Goal: Task Accomplishment & Management: Complete application form

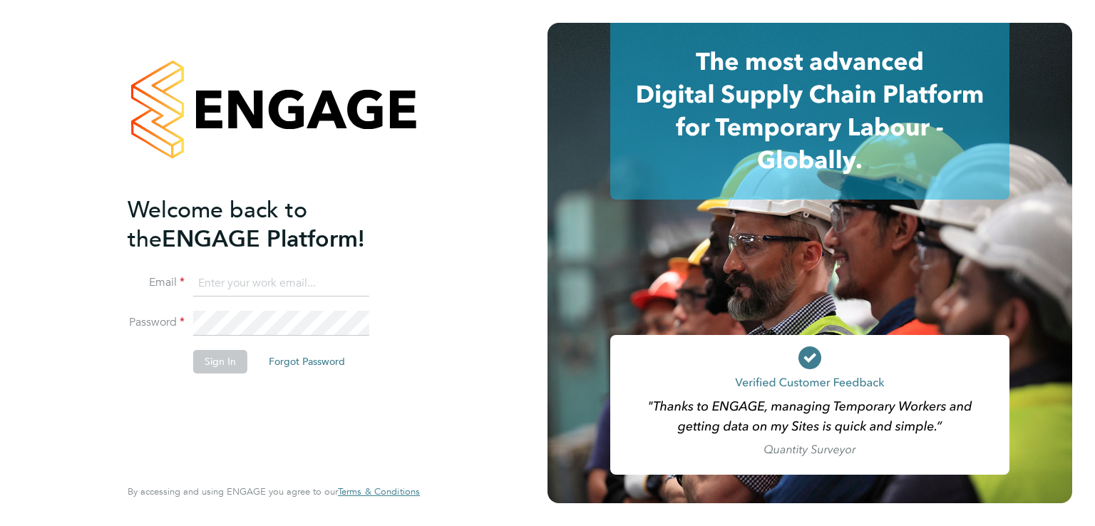
drag, startPoint x: 220, startPoint y: 275, endPoint x: 260, endPoint y: 294, distance: 44.6
click at [220, 275] on input at bounding box center [281, 284] width 176 height 26
type input "luke@falcongreen.co.uk"
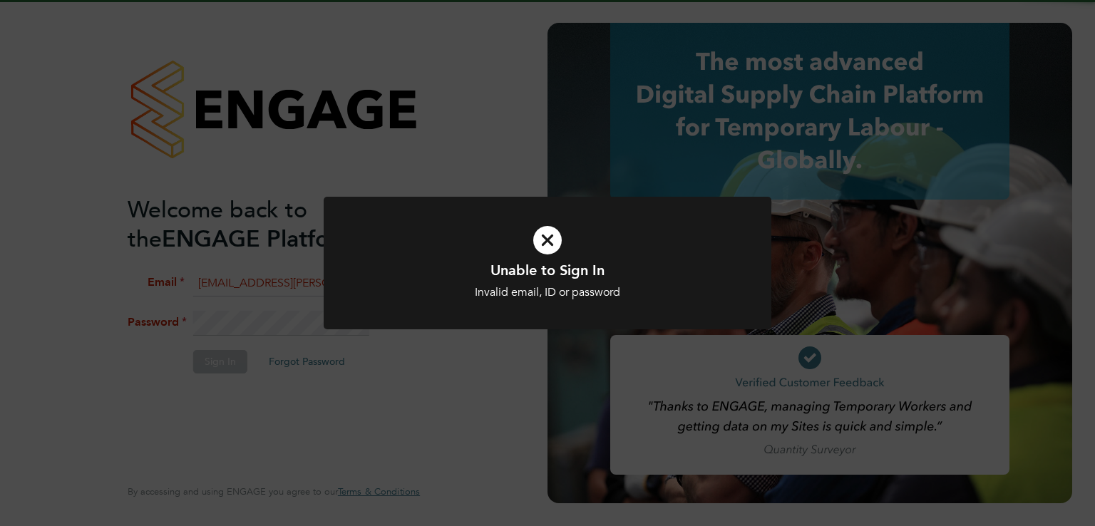
click at [277, 311] on div "Unable to Sign In Invalid email, ID or password Cancel Okay" at bounding box center [547, 263] width 1095 height 526
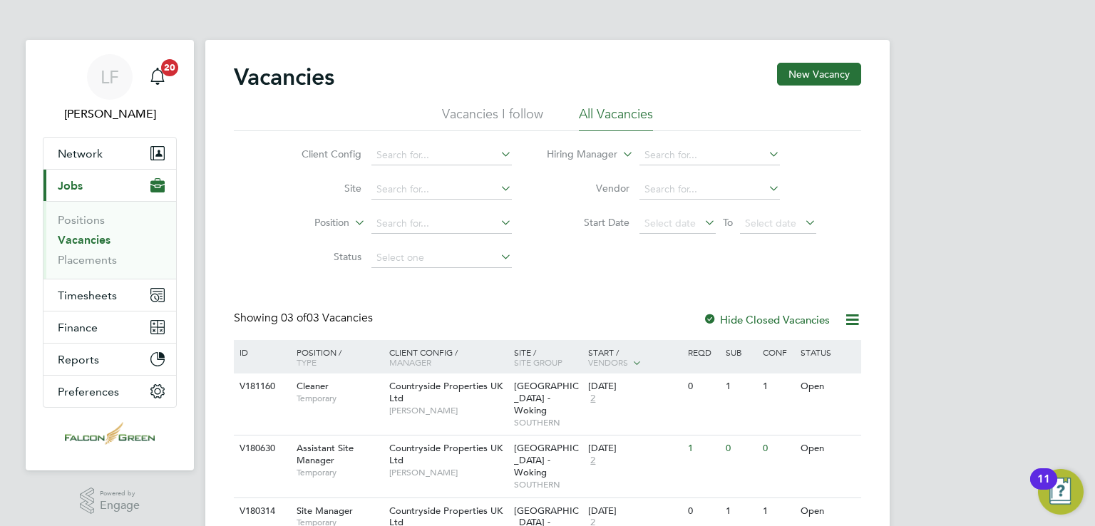
scroll to position [48, 0]
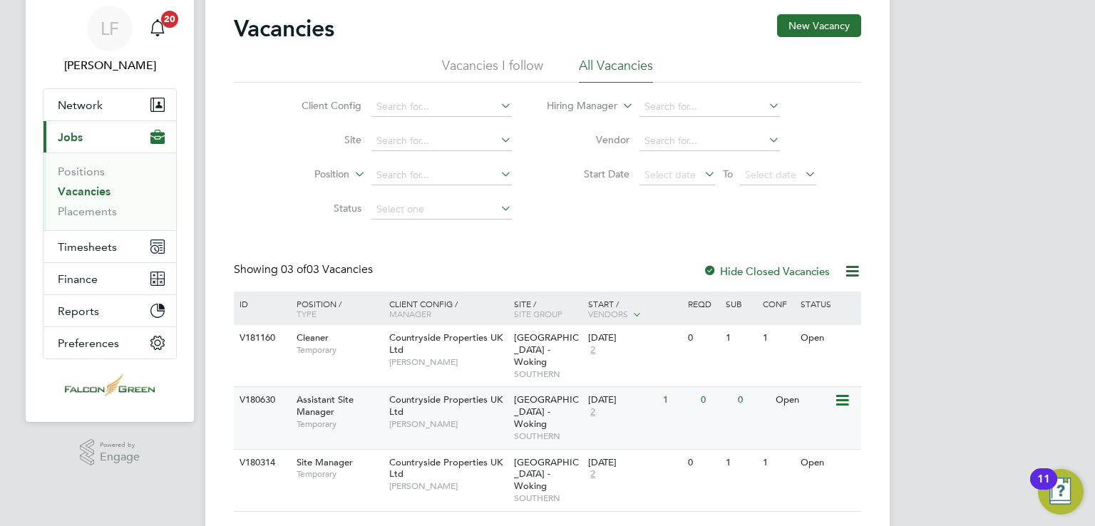
click at [843, 392] on icon at bounding box center [841, 400] width 14 height 17
click at [805, 419] on li "View Details" at bounding box center [808, 421] width 83 height 20
click at [83, 101] on span "Network" at bounding box center [80, 105] width 45 height 14
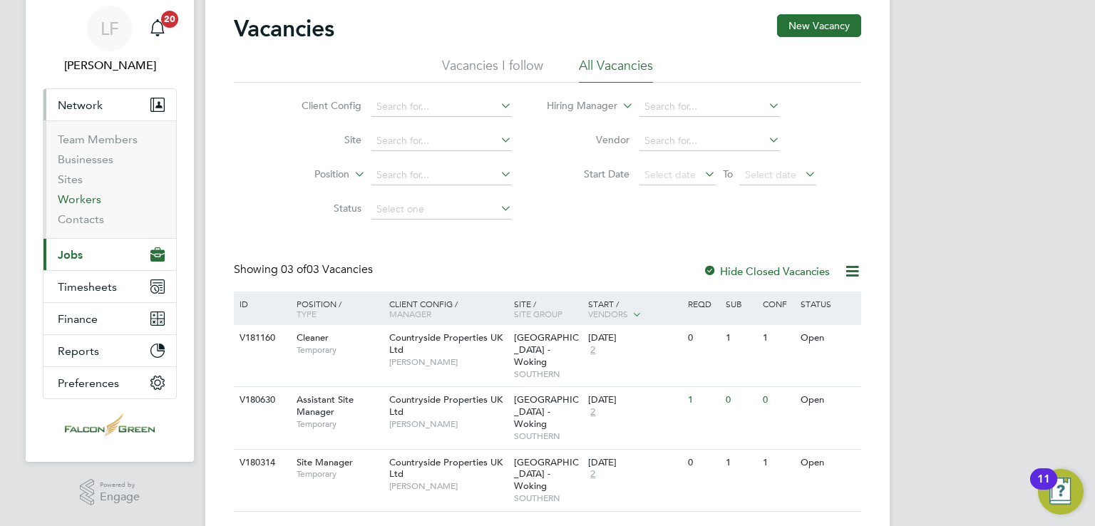
click at [83, 195] on link "Workers" at bounding box center [79, 200] width 43 height 14
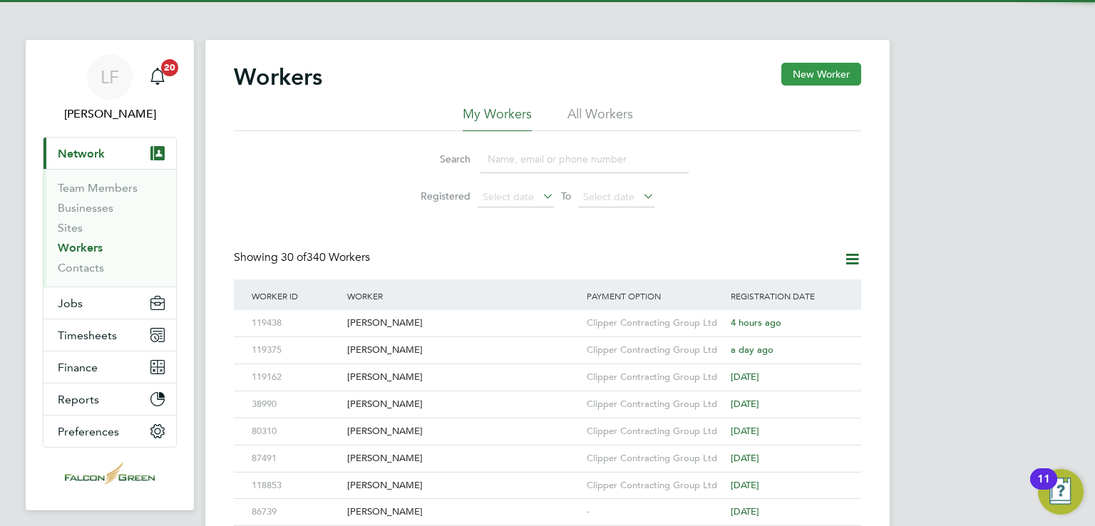
click at [846, 63] on button "New Worker" at bounding box center [821, 74] width 80 height 23
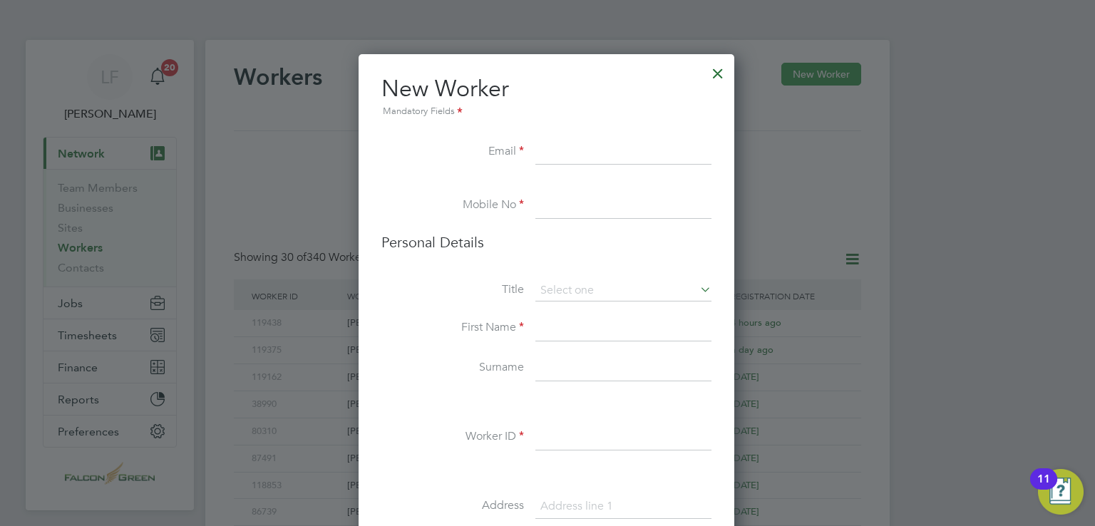
scroll to position [1201, 377]
paste input "[EMAIL_ADDRESS][DOMAIN_NAME]"
type input "[EMAIL_ADDRESS][DOMAIN_NAME]"
click at [570, 228] on li "Mobile No" at bounding box center [546, 213] width 330 height 40
click at [568, 209] on input at bounding box center [623, 206] width 176 height 26
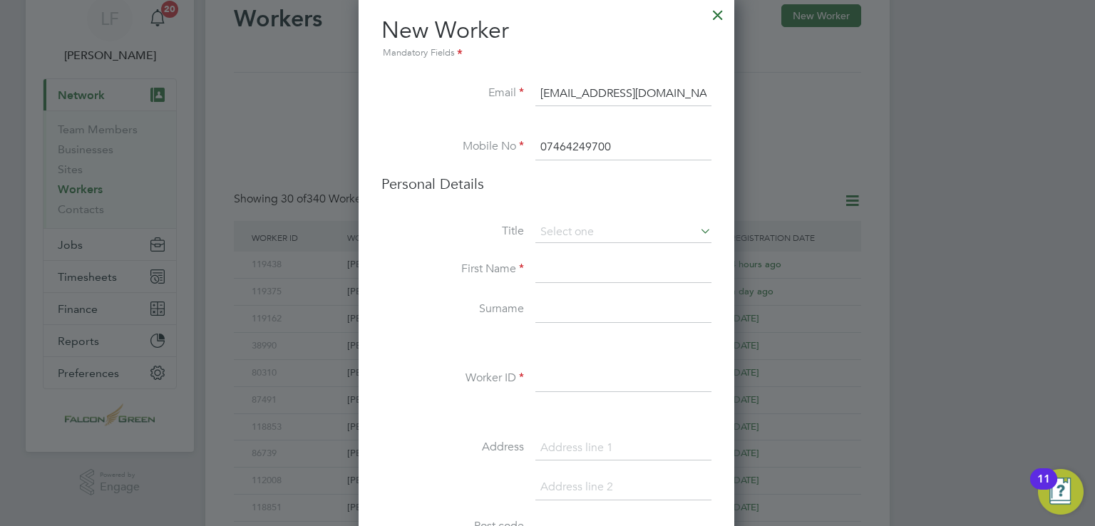
scroll to position [80, 0]
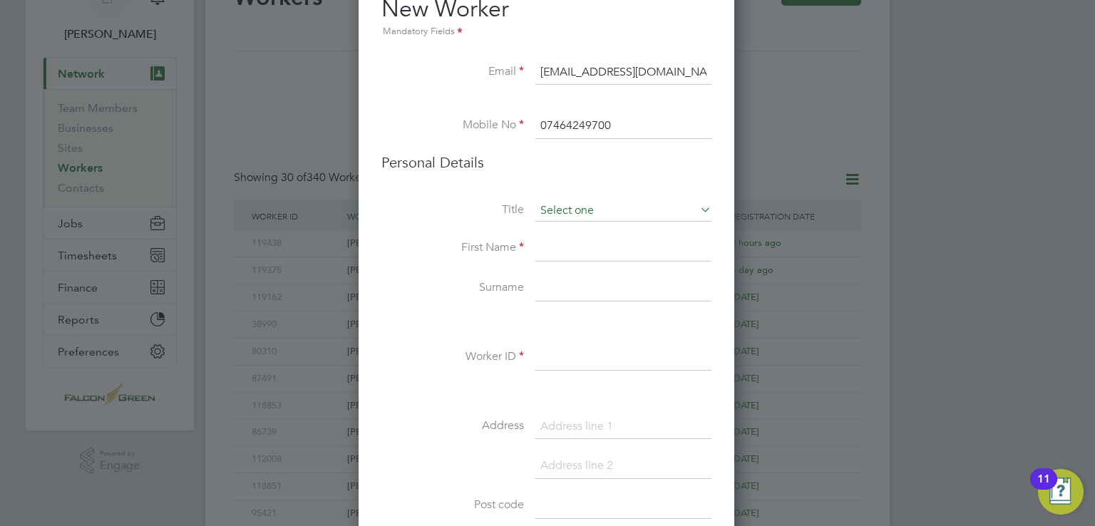
type input "07464249700"
click at [568, 209] on input at bounding box center [623, 210] width 176 height 21
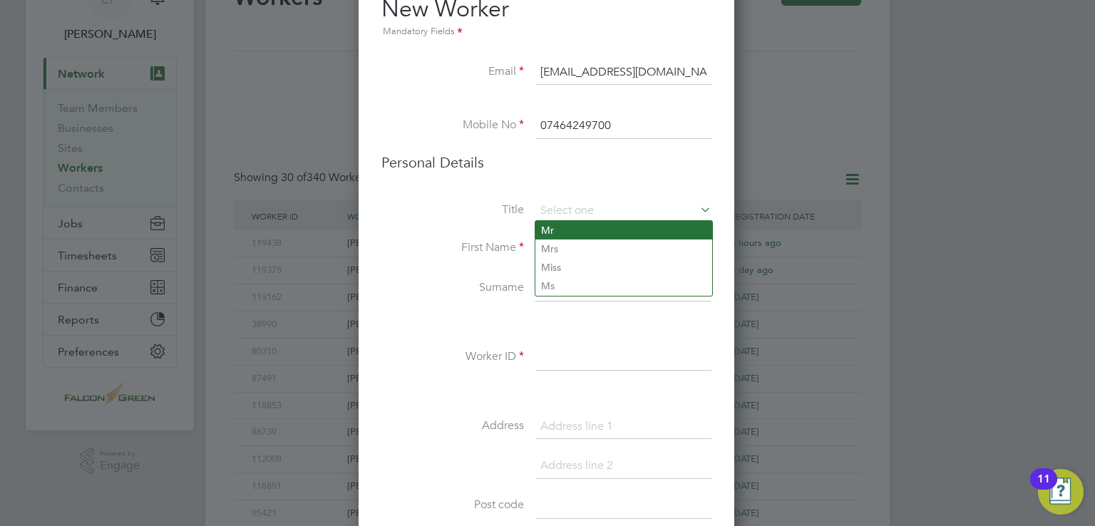
click at [573, 231] on li "Mr" at bounding box center [623, 230] width 177 height 19
type input "Mr"
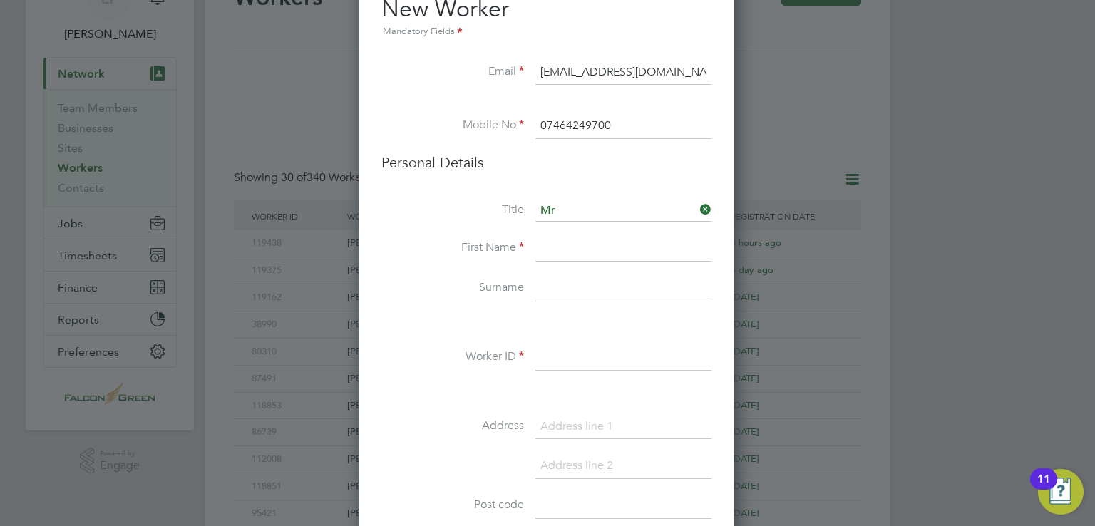
click at [566, 238] on input at bounding box center [623, 249] width 176 height 26
type input "t"
type input "Tiago"
drag, startPoint x: 570, startPoint y: 294, endPoint x: 615, endPoint y: 230, distance: 78.7
click at [570, 294] on input at bounding box center [623, 289] width 176 height 26
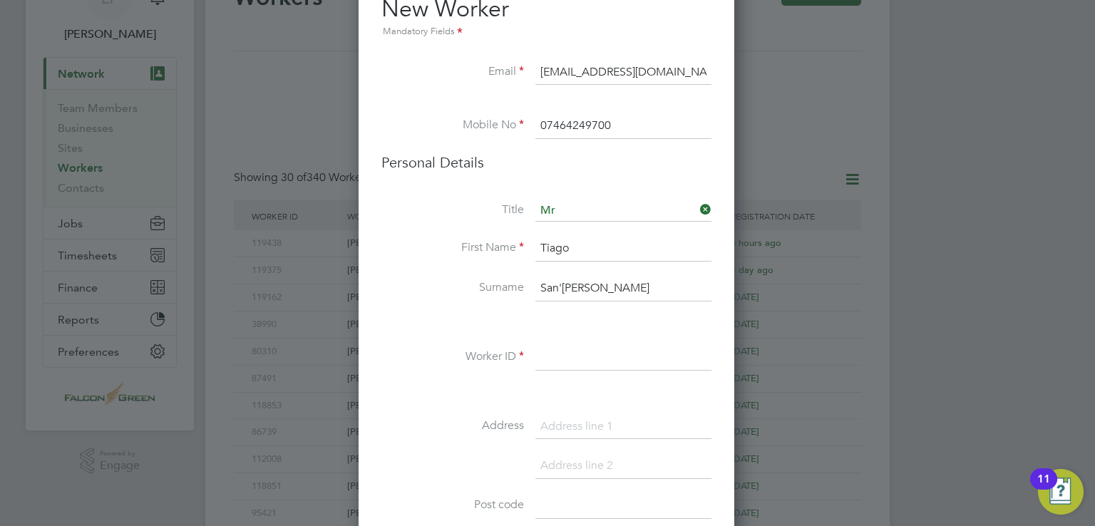
type input "San'[PERSON_NAME]"
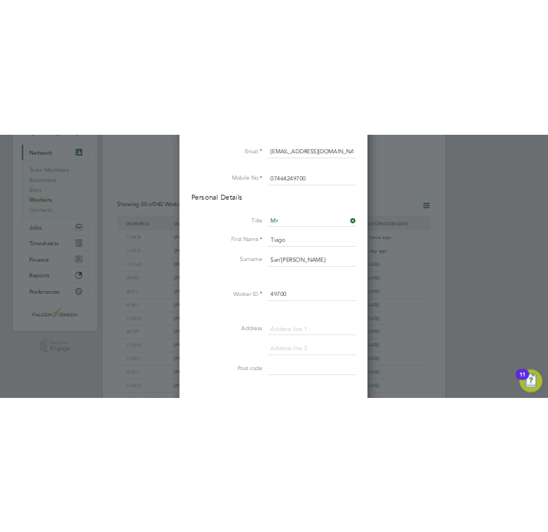
scroll to position [222, 0]
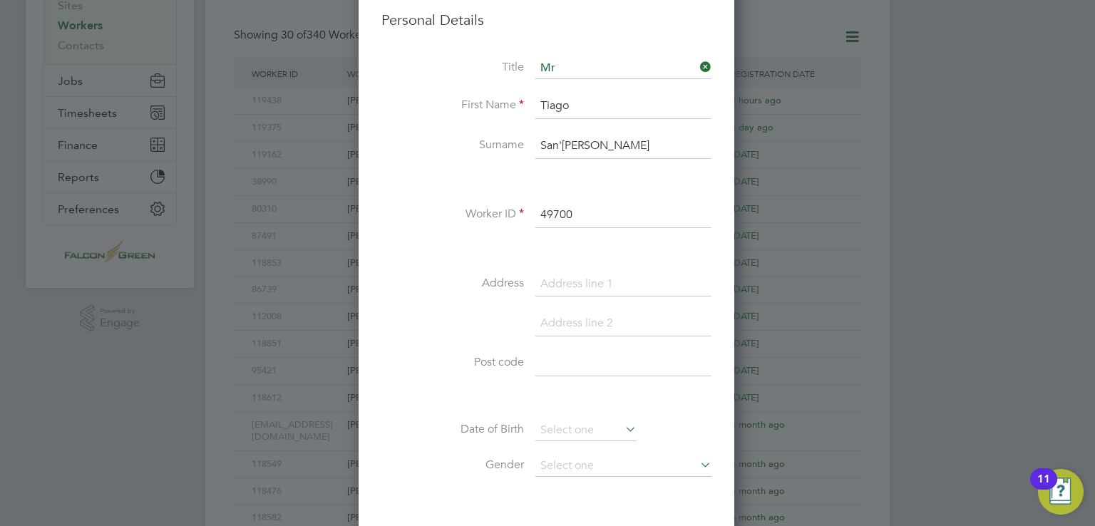
type input "49700"
click at [588, 287] on input at bounding box center [623, 285] width 176 height 26
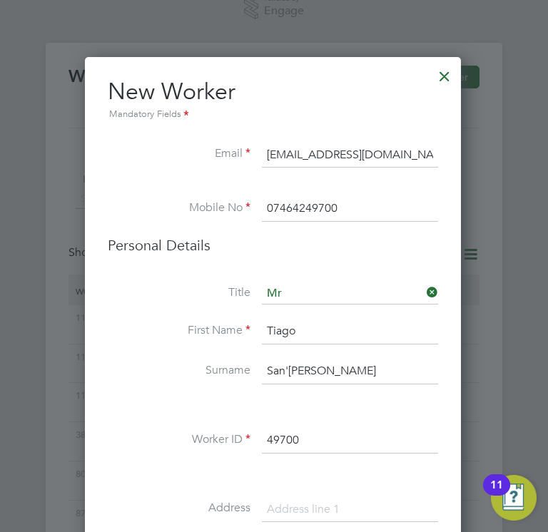
scroll to position [476, 0]
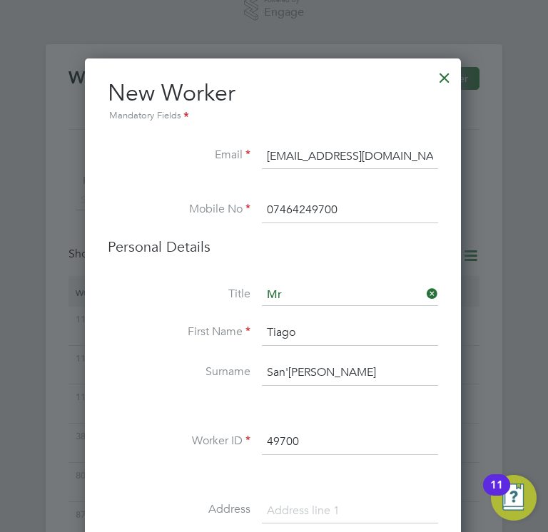
click at [272, 518] on input at bounding box center [350, 511] width 176 height 26
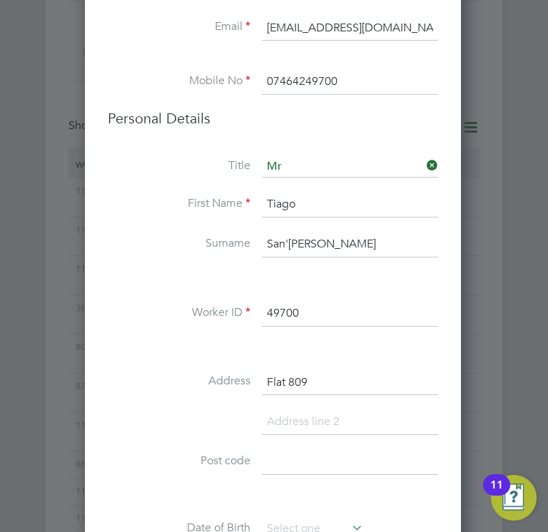
type input "Flat 809"
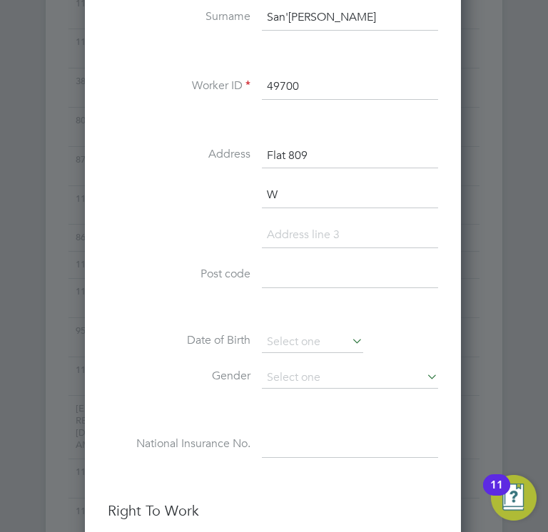
scroll to position [834, 0]
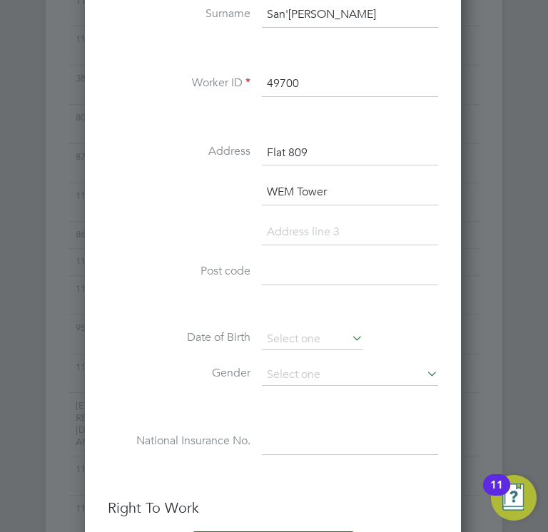
type input "WEM Tower"
type input "HA9 6FD"
click at [277, 332] on input at bounding box center [312, 339] width 101 height 21
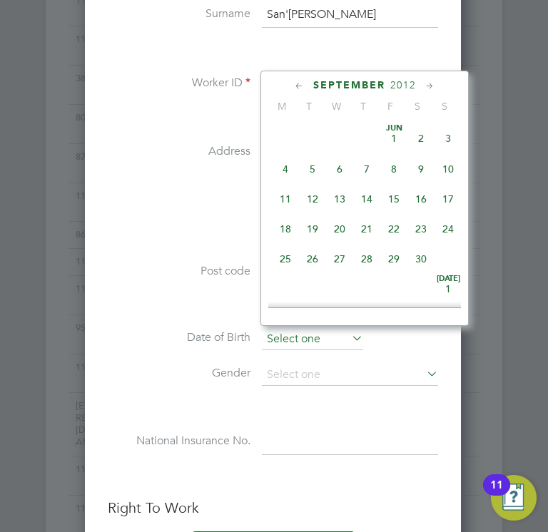
scroll to position [558, 0]
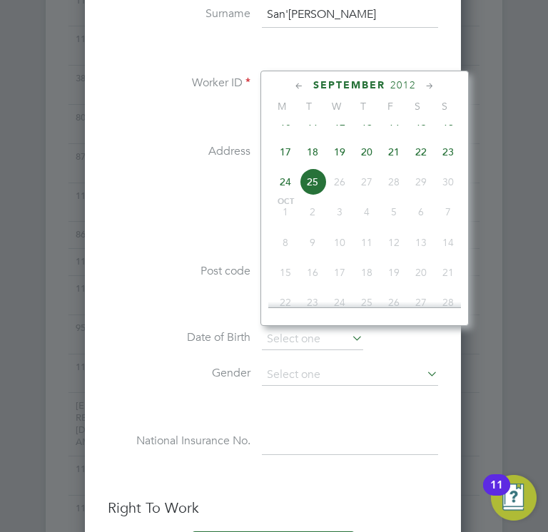
click at [398, 84] on span "2012" at bounding box center [403, 85] width 26 height 12
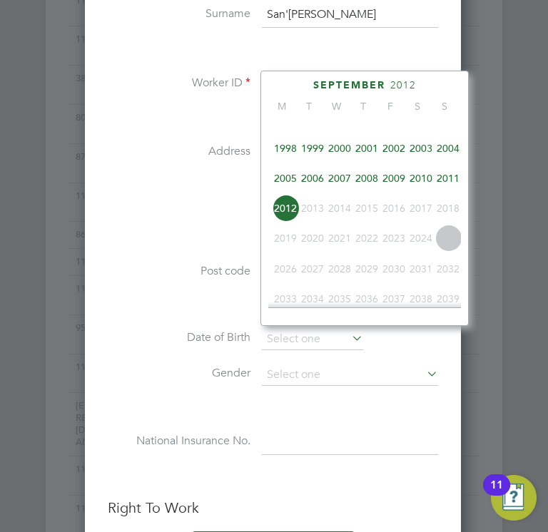
click at [311, 128] on span "1992" at bounding box center [312, 118] width 27 height 27
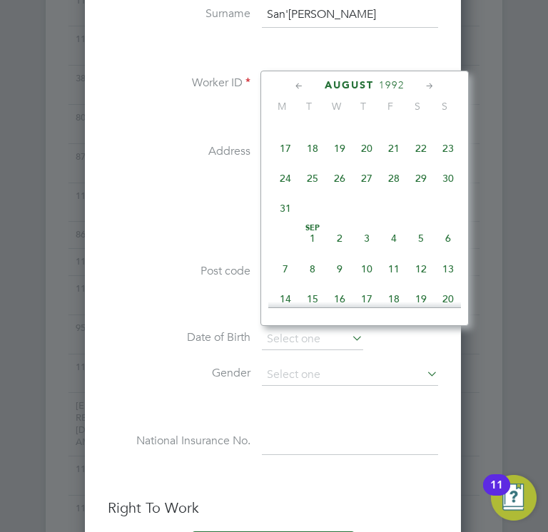
click at [298, 83] on icon at bounding box center [299, 86] width 14 height 16
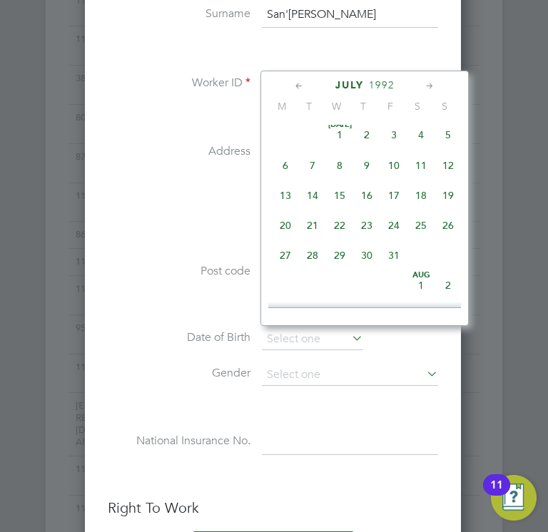
click at [298, 83] on icon at bounding box center [299, 86] width 14 height 16
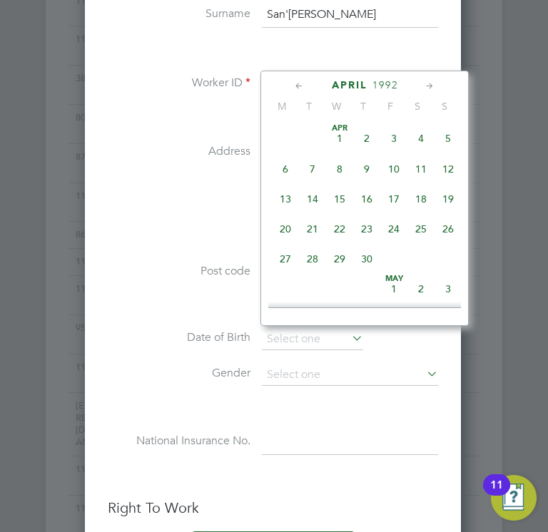
click at [298, 83] on icon at bounding box center [299, 86] width 14 height 16
click at [369, 260] on span "27" at bounding box center [366, 258] width 27 height 27
type input "[DATE]"
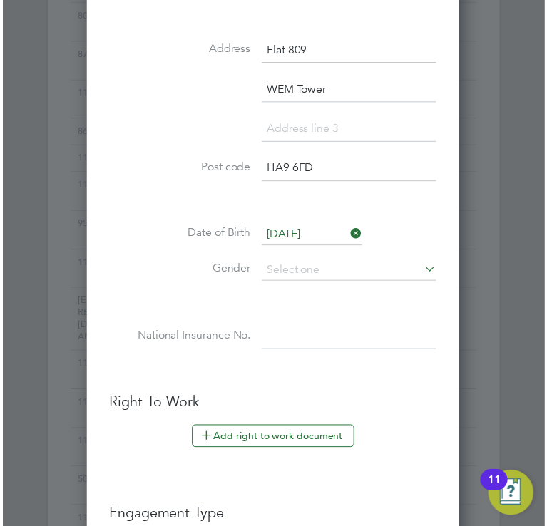
scroll to position [937, 0]
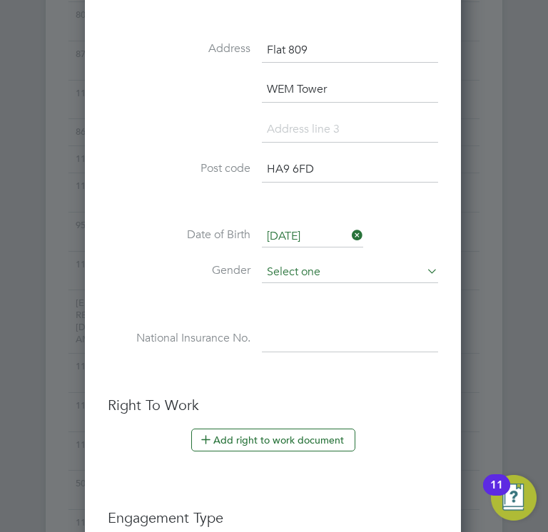
click at [319, 262] on input at bounding box center [350, 272] width 176 height 21
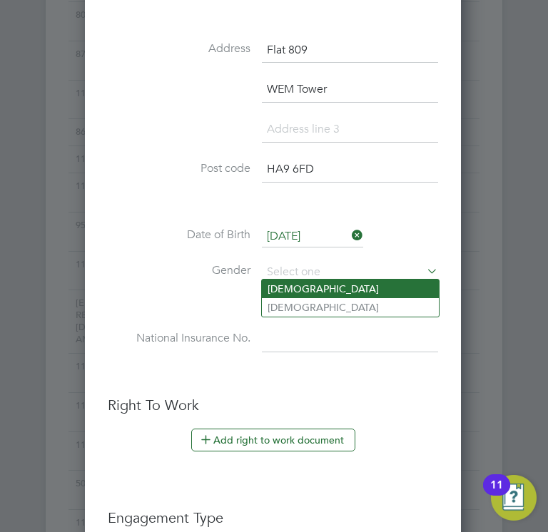
click at [305, 288] on li "[DEMOGRAPHIC_DATA]" at bounding box center [350, 288] width 177 height 19
type input "[DEMOGRAPHIC_DATA]"
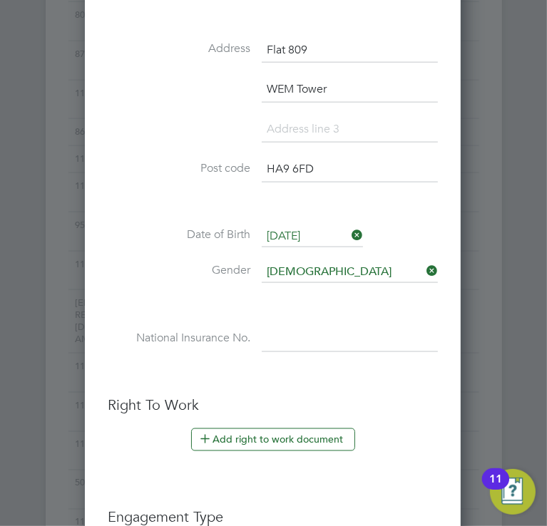
click at [288, 341] on input at bounding box center [350, 340] width 176 height 26
paste input "SX645561B"
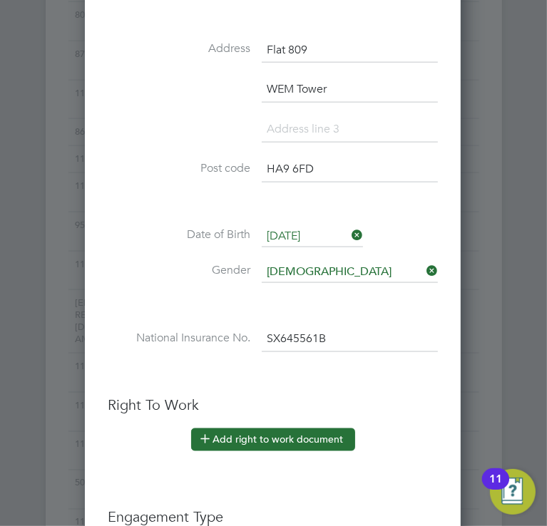
type input "SX 64 55 61 B"
click at [220, 441] on button "Add right to work document" at bounding box center [273, 440] width 164 height 23
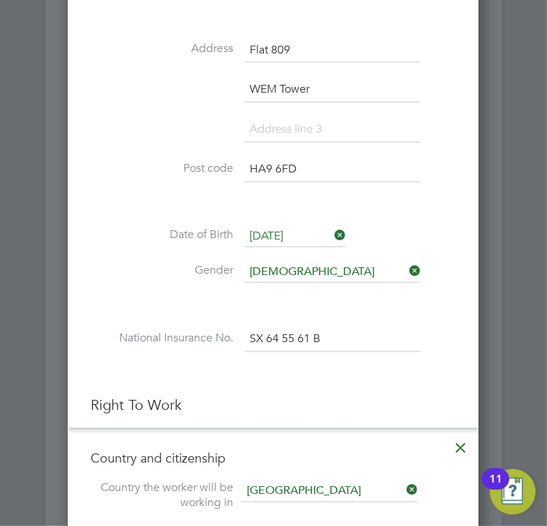
scroll to position [1148, 0]
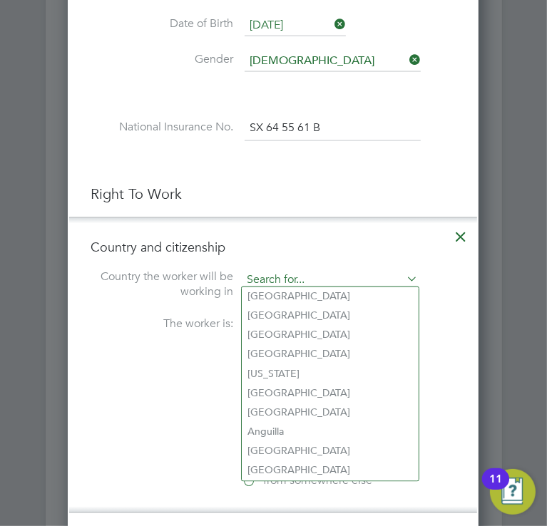
click at [282, 272] on input at bounding box center [330, 280] width 176 height 21
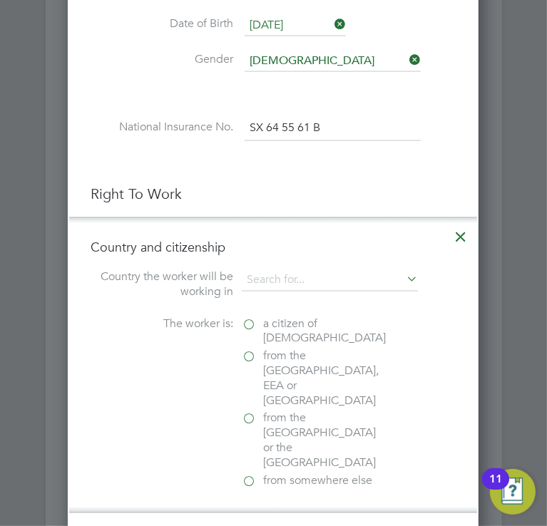
click at [171, 294] on label "Country the worker will be working in" at bounding box center [162, 285] width 143 height 30
click at [331, 259] on div "Country and citizenship Country the worker will be working in The worker is: a …" at bounding box center [273, 366] width 365 height 252
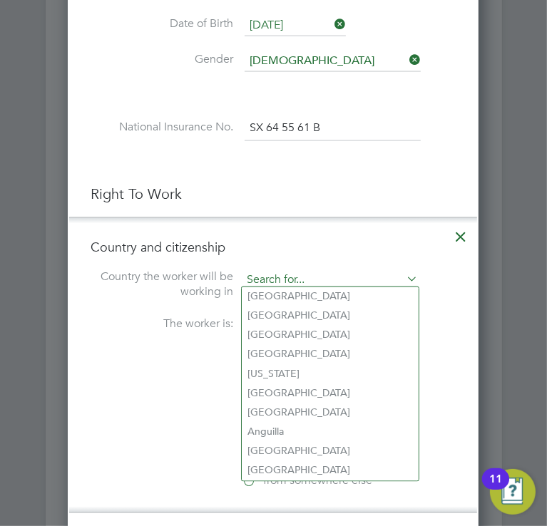
click at [326, 270] on input at bounding box center [330, 280] width 176 height 21
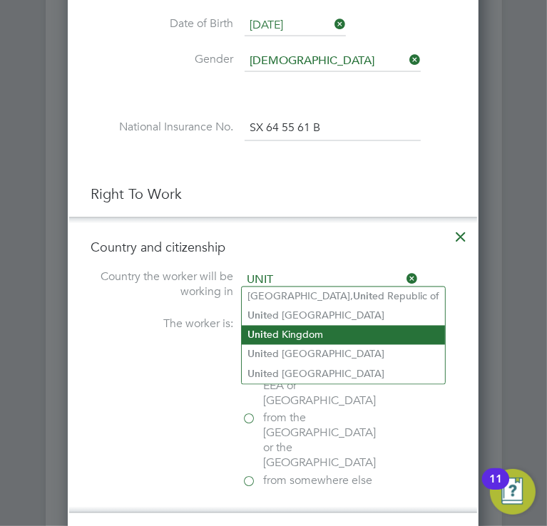
type input "[GEOGRAPHIC_DATA]"
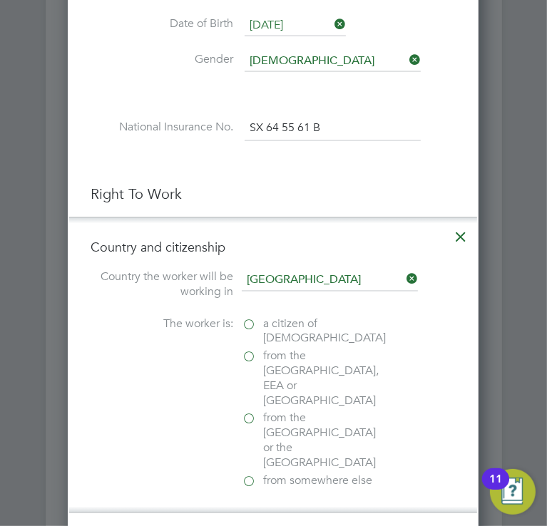
click at [252, 474] on label "from somewhere else" at bounding box center [313, 481] width 143 height 15
click at [0, 0] on input "from somewhere else" at bounding box center [0, 0] width 0 height 0
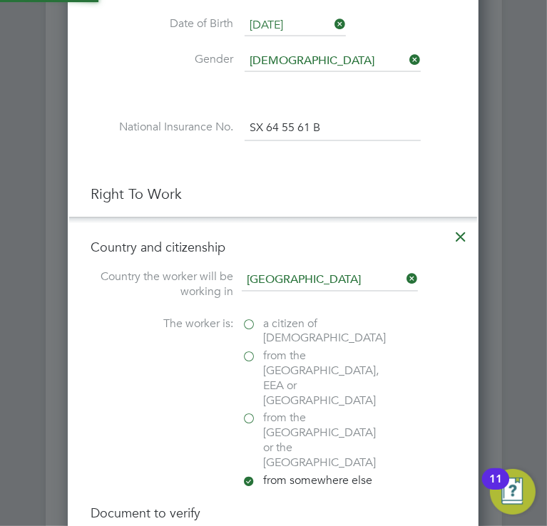
scroll to position [1534, 411]
click at [292, 356] on span "from the [GEOGRAPHIC_DATA], EEA or [GEOGRAPHIC_DATA]" at bounding box center [323, 378] width 121 height 59
click at [0, 0] on input "from the [GEOGRAPHIC_DATA], EEA or [GEOGRAPHIC_DATA]" at bounding box center [0, 0] width 0 height 0
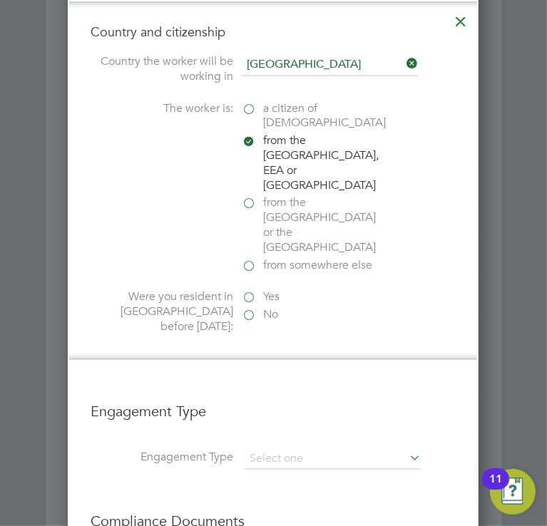
scroll to position [1362, 0]
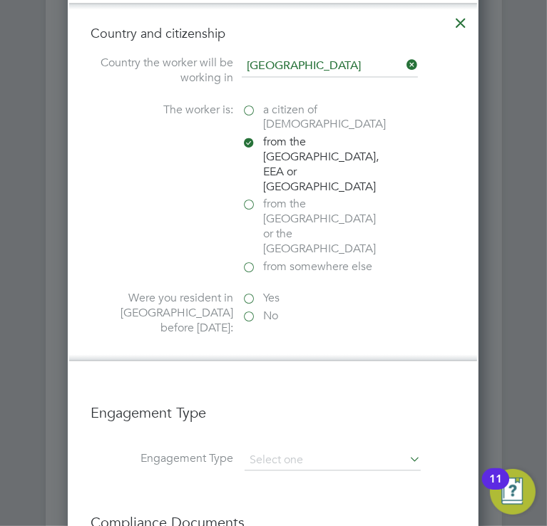
click at [251, 292] on label "Yes" at bounding box center [313, 299] width 143 height 15
click at [0, 0] on input "Yes" at bounding box center [0, 0] width 0 height 0
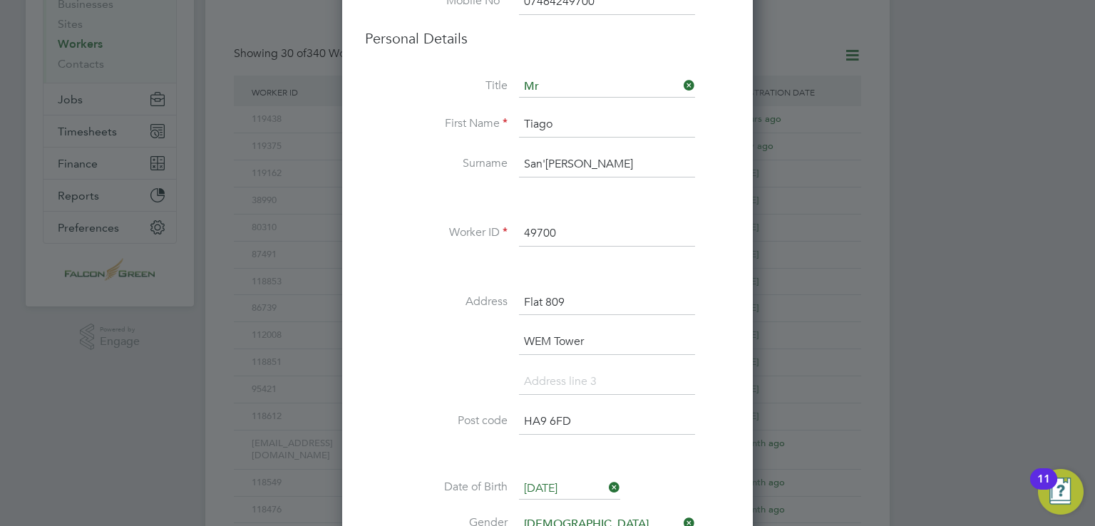
scroll to position [203, 0]
click at [548, 172] on input "San'[PERSON_NAME]" at bounding box center [607, 166] width 176 height 26
type input "Sant'[PERSON_NAME]"
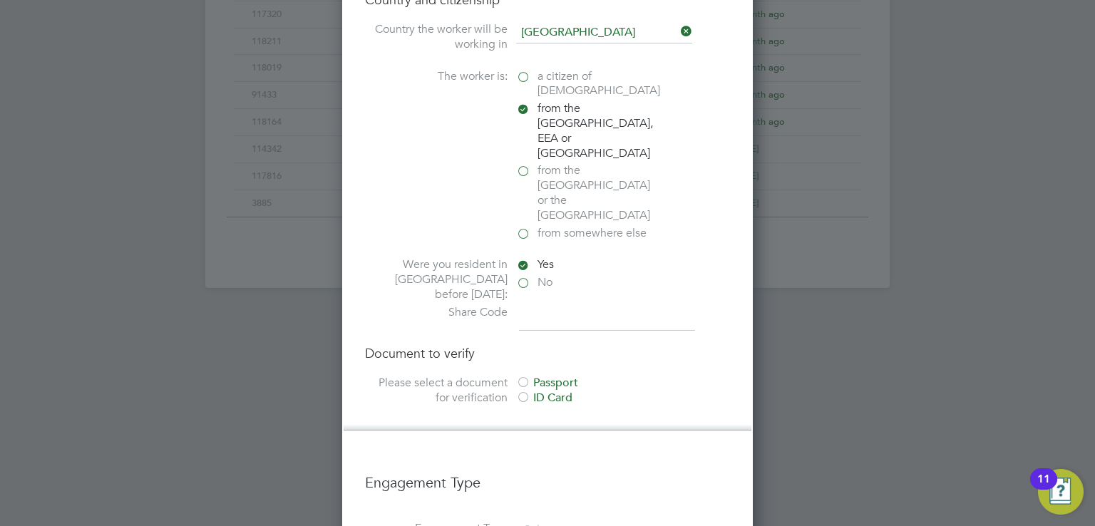
scroll to position [914, 0]
click at [524, 393] on div at bounding box center [523, 400] width 14 height 14
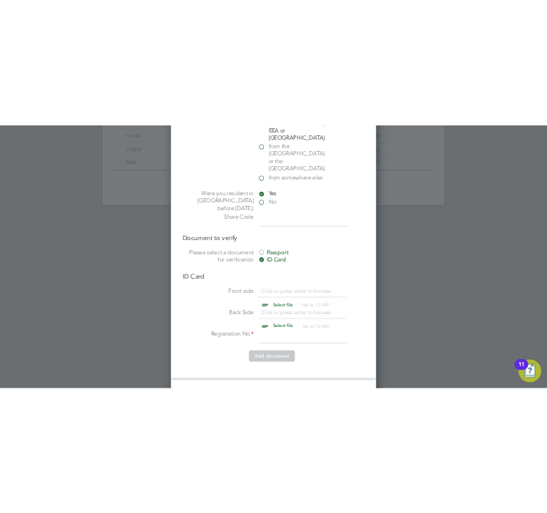
scroll to position [1047, 0]
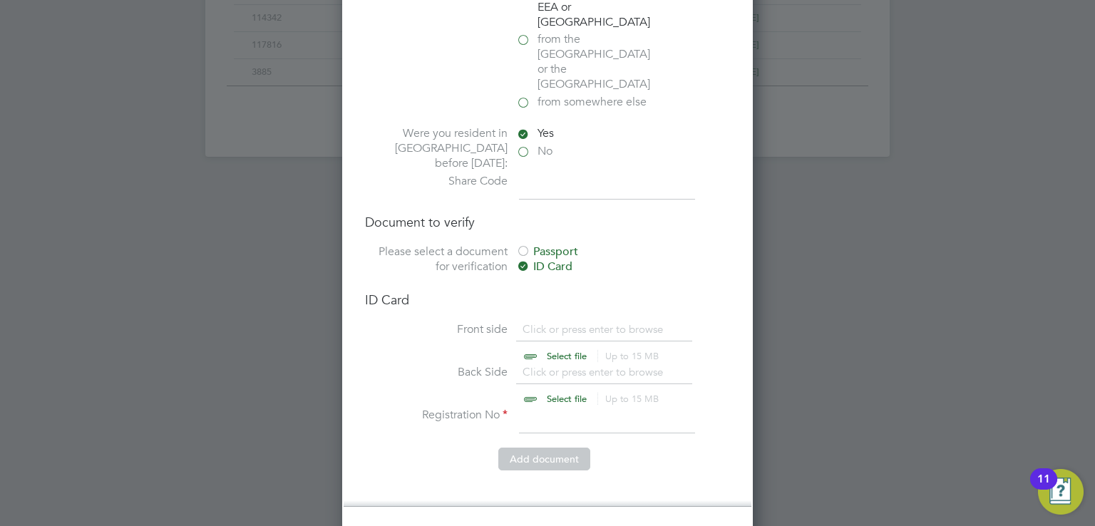
click at [583, 141] on li "Country and citizenship Country the worker will be working in [DEMOGRAPHIC_DATA…" at bounding box center [548, 172] width 408 height 669
click at [583, 174] on input at bounding box center [607, 187] width 176 height 26
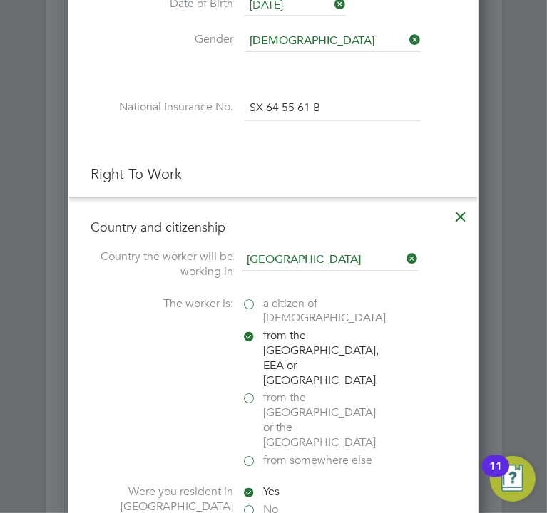
scroll to position [1225, 0]
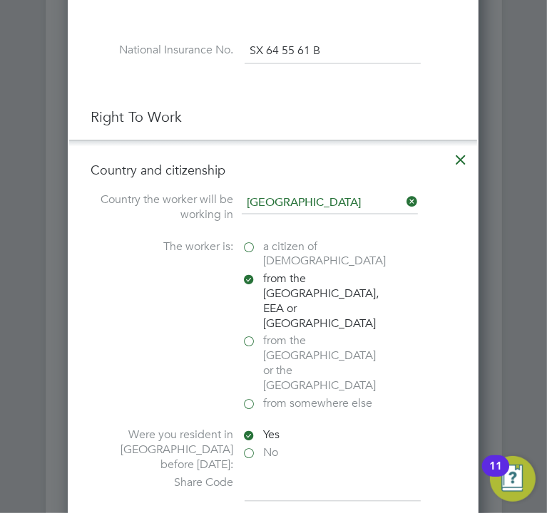
click at [271, 476] on input at bounding box center [333, 489] width 176 height 26
type input "W94 NBF 6ST"
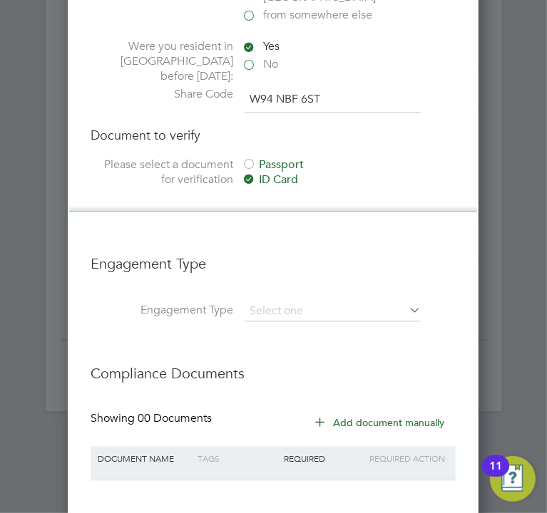
scroll to position [1613, 0]
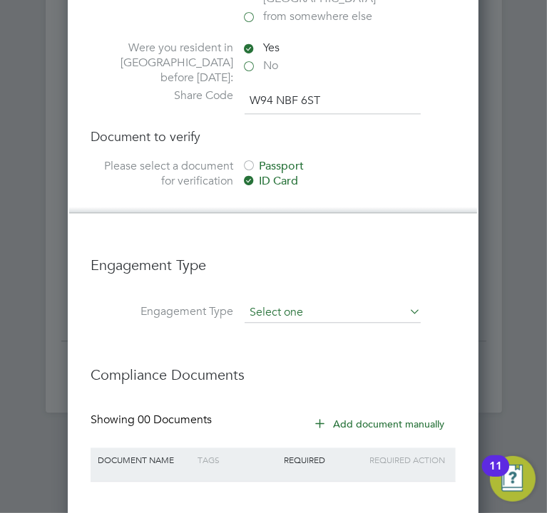
click at [296, 303] on input at bounding box center [333, 313] width 176 height 20
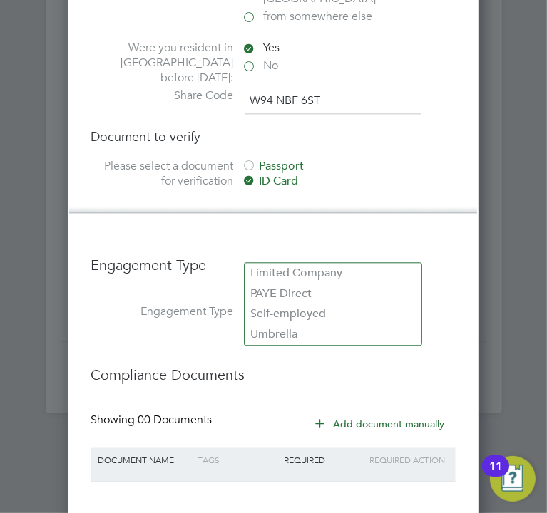
click at [262, 242] on h3 "Engagement Type" at bounding box center [273, 258] width 365 height 33
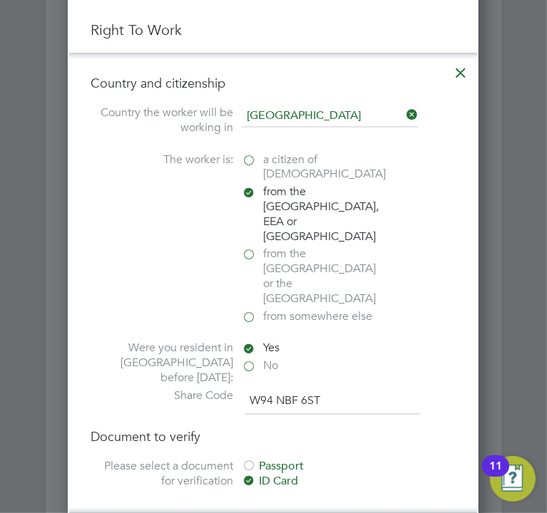
scroll to position [1313, 0]
click at [250, 460] on div at bounding box center [249, 467] width 14 height 14
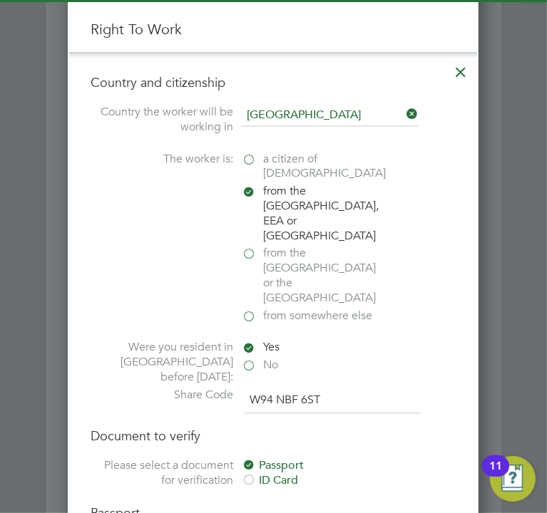
click at [250, 475] on div at bounding box center [249, 482] width 14 height 14
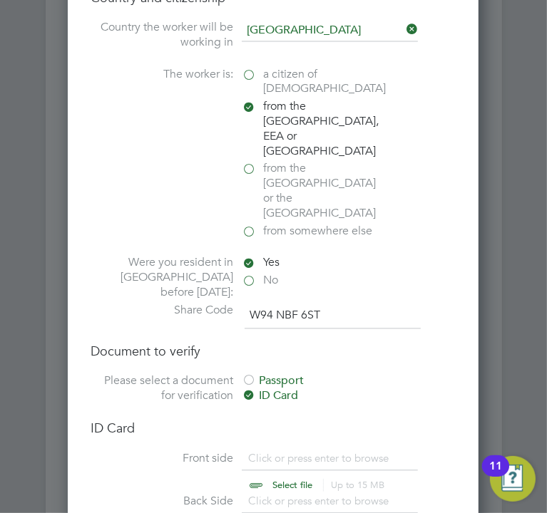
scroll to position [1424, 0]
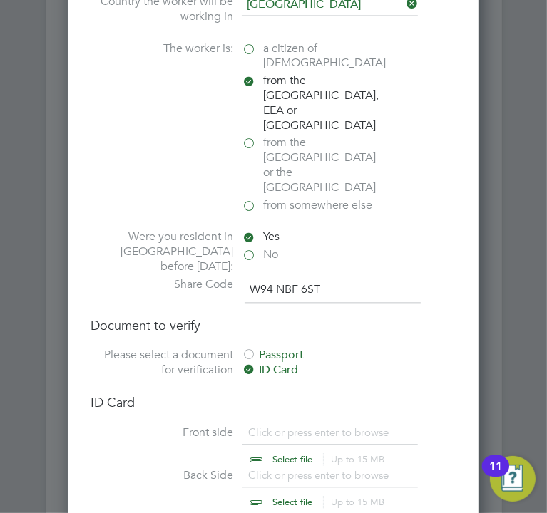
click at [278, 426] on input "file" at bounding box center [306, 447] width 224 height 43
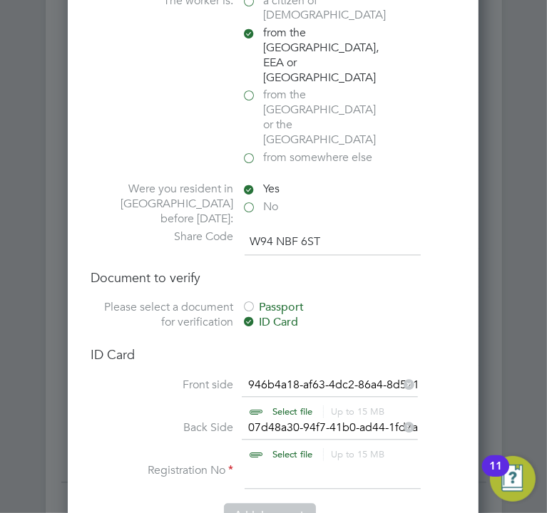
click at [260, 463] on input at bounding box center [333, 476] width 176 height 26
click at [312, 463] on input at bounding box center [333, 476] width 176 height 26
click at [262, 463] on input at bounding box center [333, 476] width 176 height 26
type input "CA18387FF"
click at [260, 503] on button "Add document" at bounding box center [270, 514] width 92 height 23
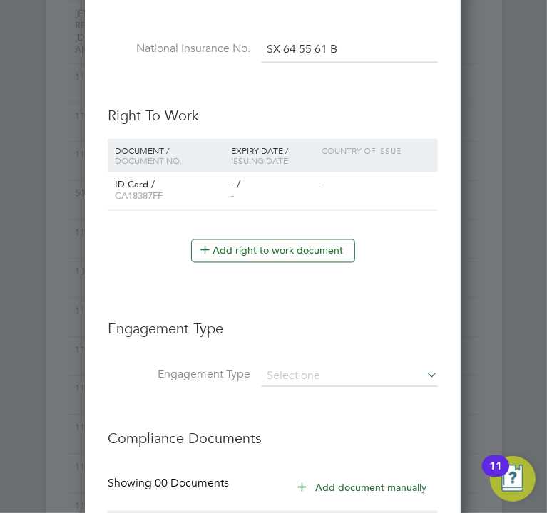
scroll to position [1227, 0]
click at [290, 354] on li "Engagement Type" at bounding box center [273, 335] width 330 height 61
click at [304, 380] on li "Engagement Type" at bounding box center [273, 383] width 330 height 34
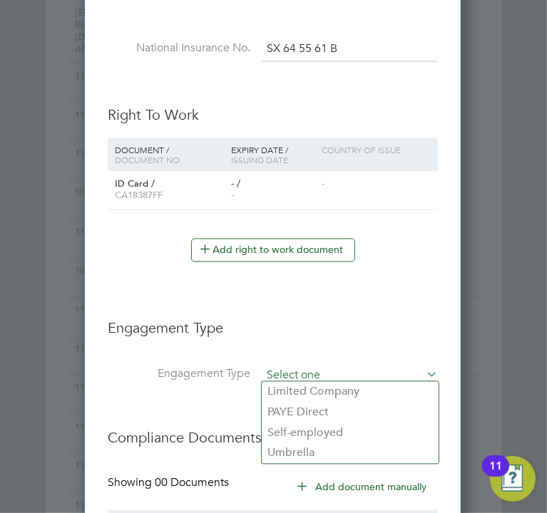
click at [319, 374] on input at bounding box center [350, 376] width 176 height 20
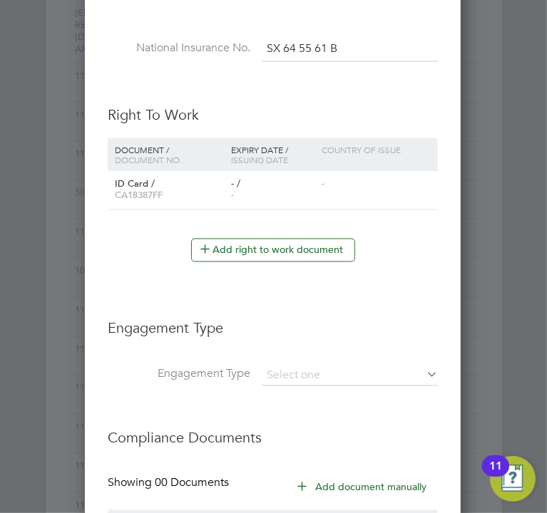
click at [337, 446] on li "Umbrella" at bounding box center [350, 453] width 177 height 21
type input "Umbrella"
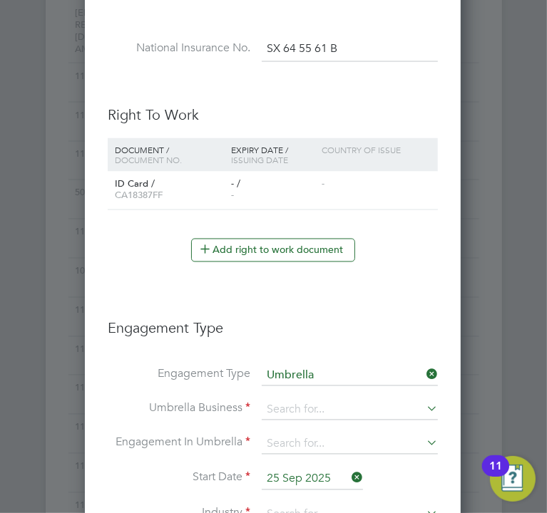
scroll to position [1319, 0]
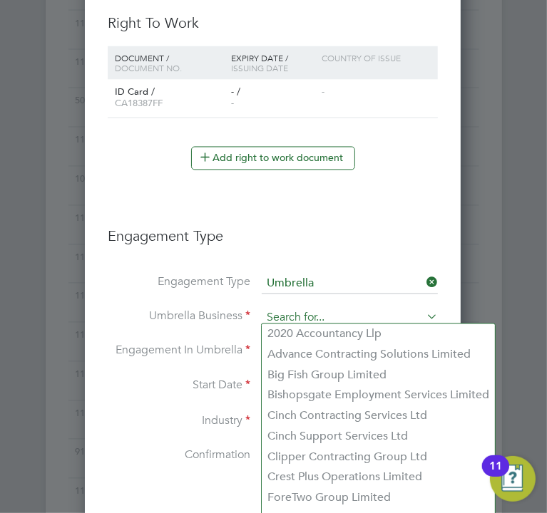
click at [294, 316] on input at bounding box center [350, 319] width 176 height 20
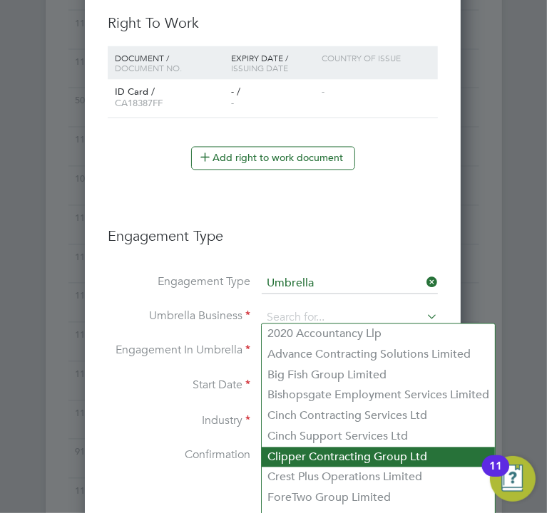
click at [325, 458] on li "Clipper Contracting Group Ltd" at bounding box center [378, 458] width 233 height 21
type input "Clipper Contracting Group Ltd"
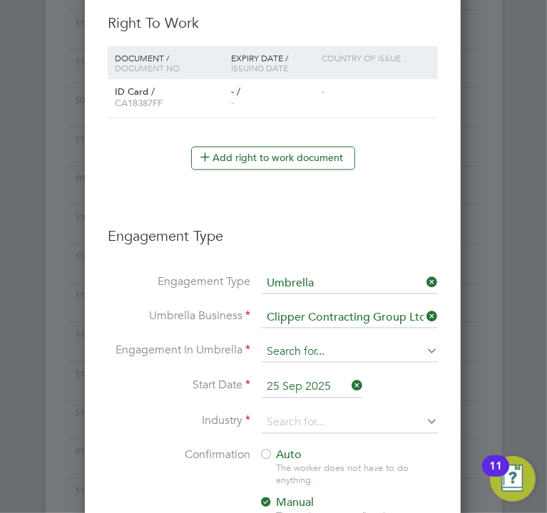
click at [292, 348] on input at bounding box center [350, 353] width 176 height 20
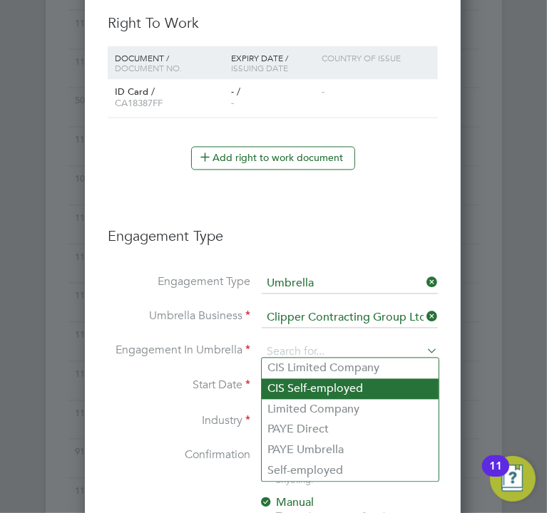
click at [308, 386] on li "CIS Self-employed" at bounding box center [350, 389] width 177 height 21
type input "CIS Self-employed"
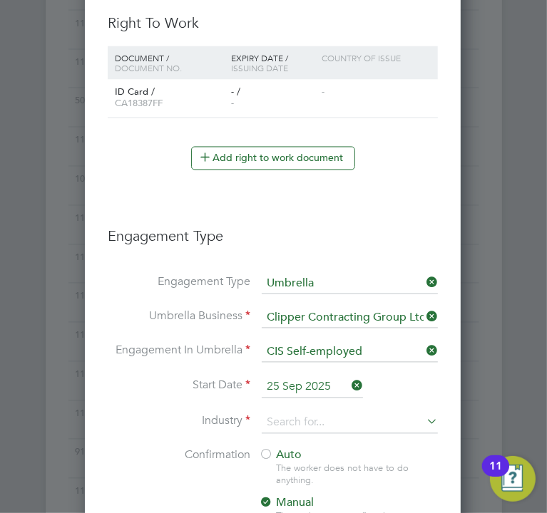
scroll to position [1362, 0]
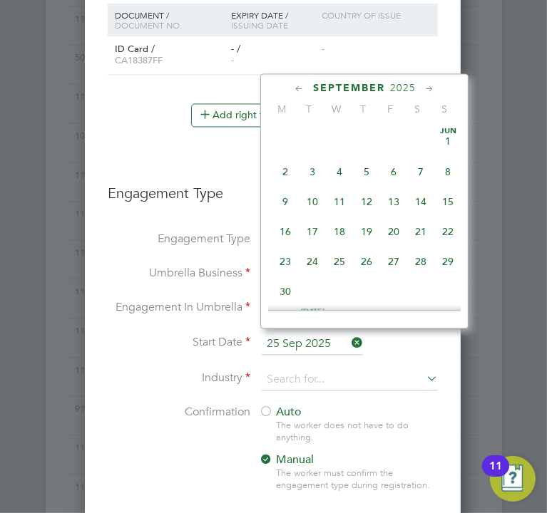
click at [311, 341] on input "25 Sep 2025" at bounding box center [312, 344] width 101 height 21
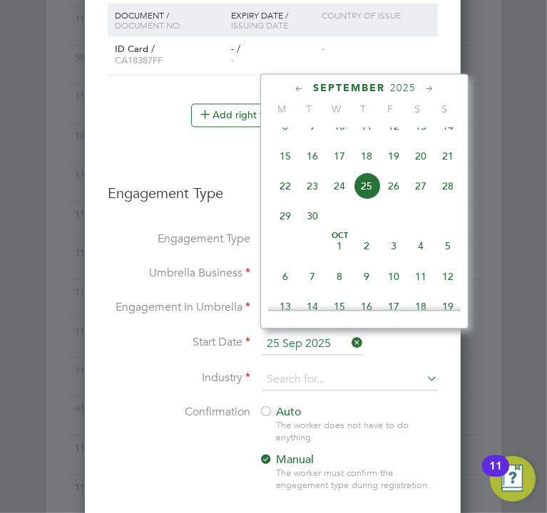
click at [277, 200] on span "22" at bounding box center [285, 186] width 27 height 27
type input "[DATE]"
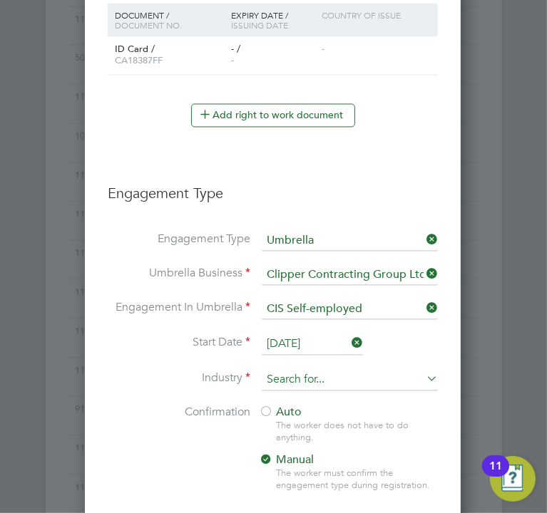
click at [295, 379] on input at bounding box center [350, 380] width 176 height 21
click at [324, 494] on li "Construction" at bounding box center [350, 492] width 177 height 19
type input "Construction"
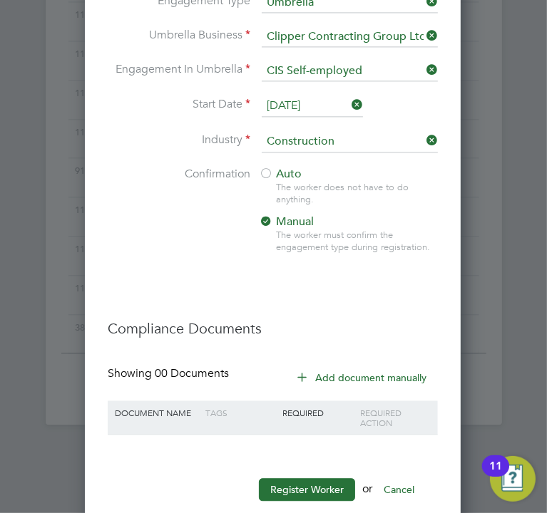
scroll to position [1599, 0]
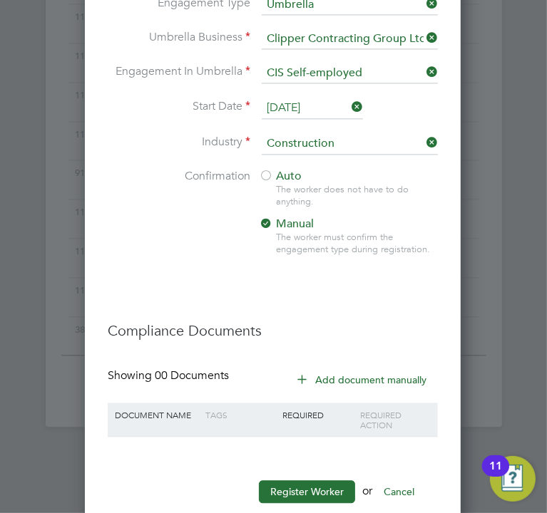
click at [286, 185] on div "The worker does not have to do anything." at bounding box center [356, 196] width 161 height 24
click at [287, 172] on span "Auto" at bounding box center [280, 176] width 43 height 14
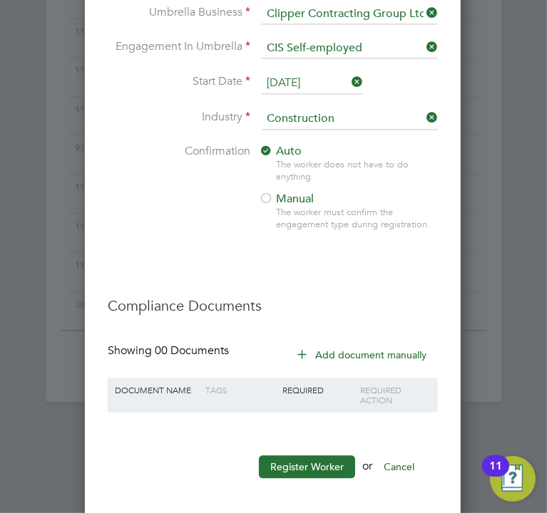
scroll to position [1622, 0]
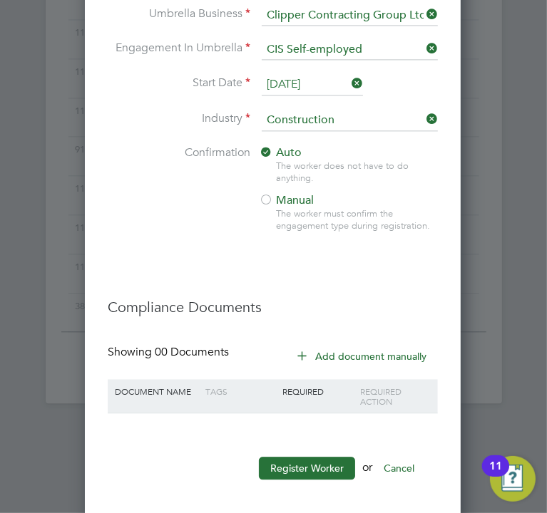
click at [351, 354] on button "Add document manually" at bounding box center [362, 356] width 150 height 23
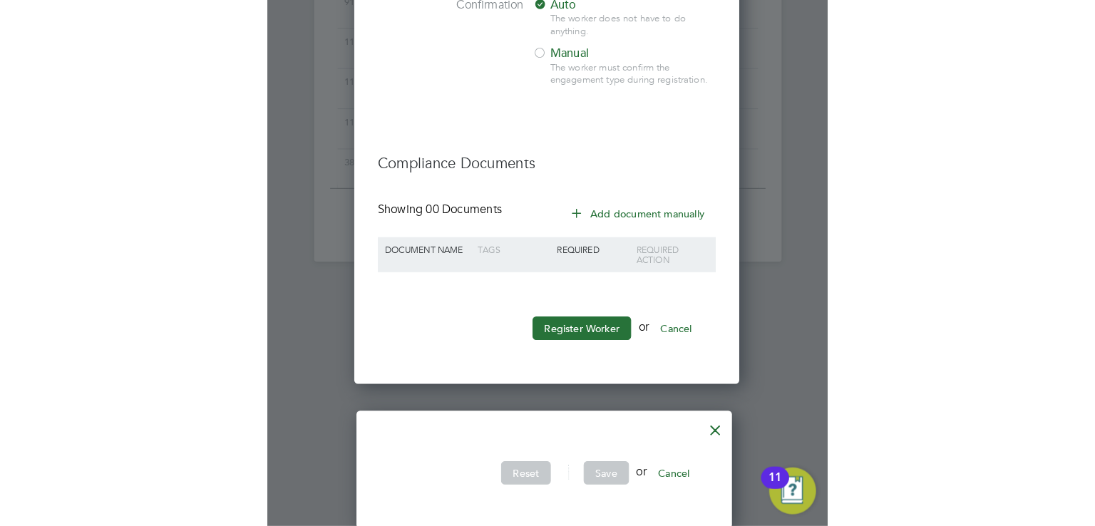
scroll to position [1279, 0]
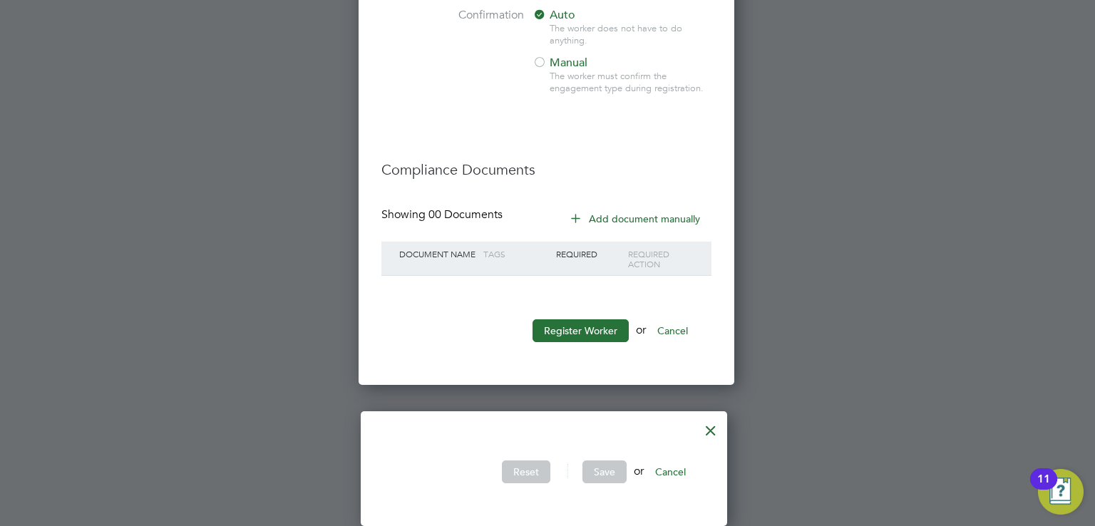
click at [713, 426] on div at bounding box center [711, 427] width 26 height 26
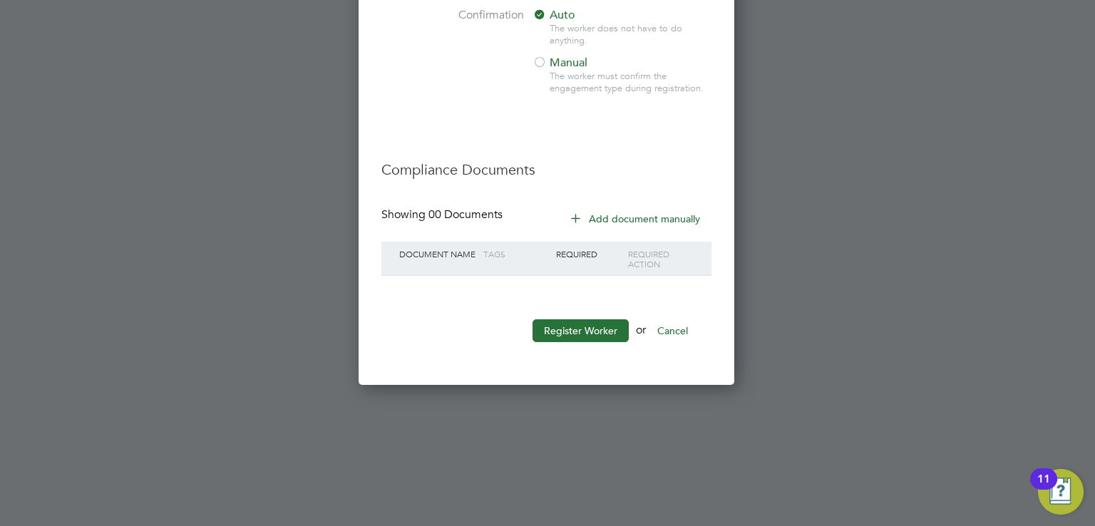
scroll to position [1132, 0]
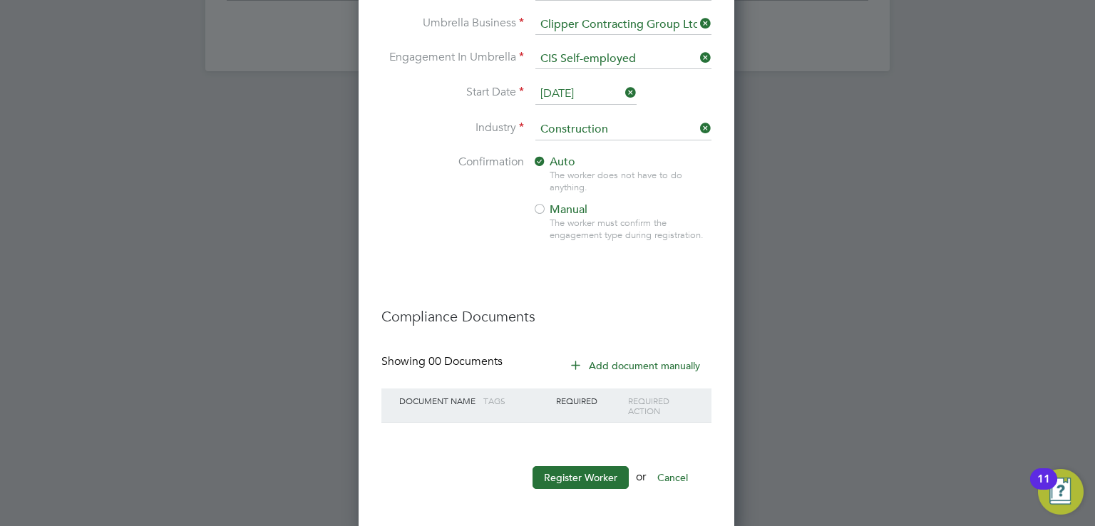
click at [595, 362] on button "Add document manually" at bounding box center [636, 365] width 150 height 23
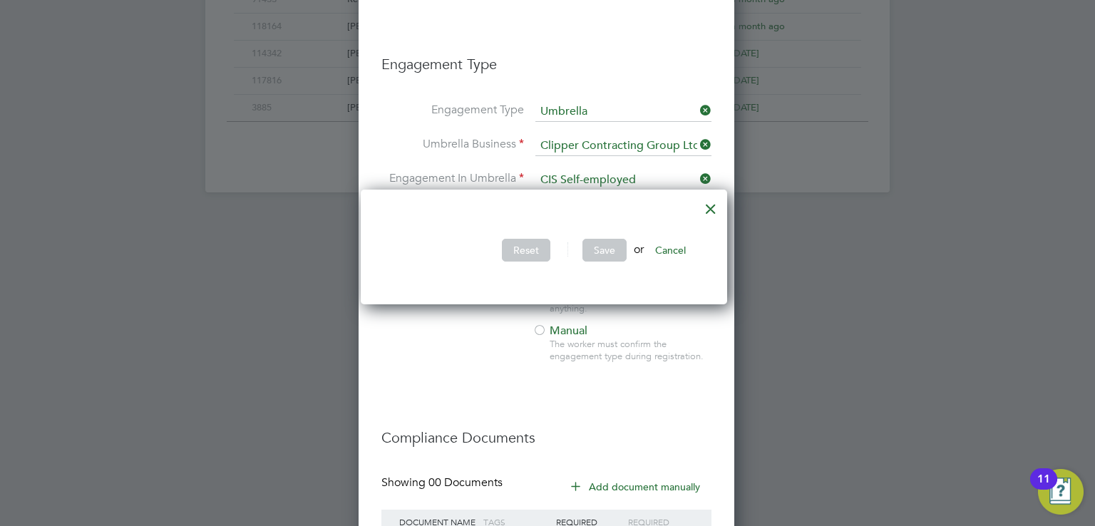
scroll to position [1010, 0]
click at [712, 209] on div at bounding box center [711, 207] width 26 height 26
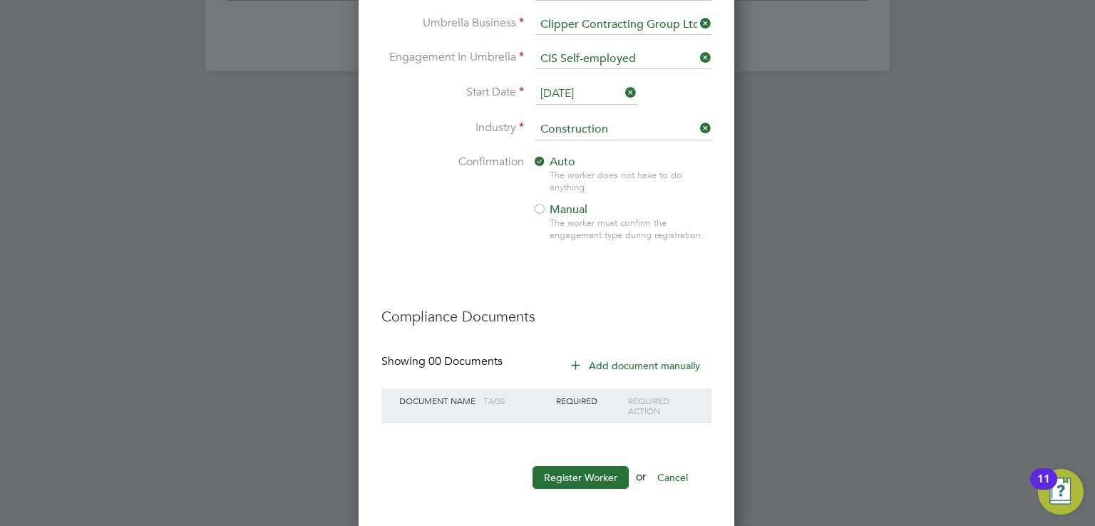
scroll to position [1129, 0]
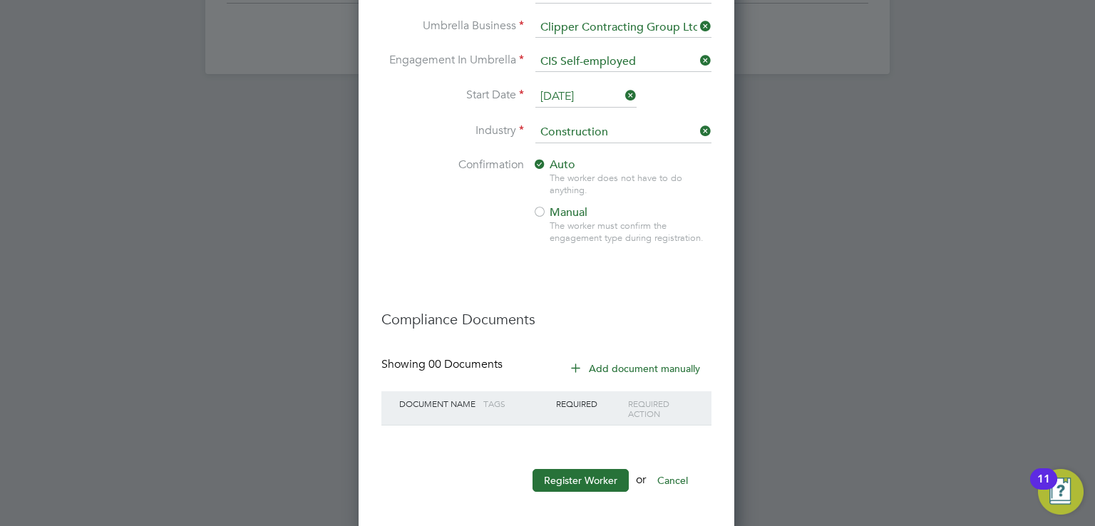
click at [626, 361] on button "Add document manually" at bounding box center [636, 368] width 150 height 23
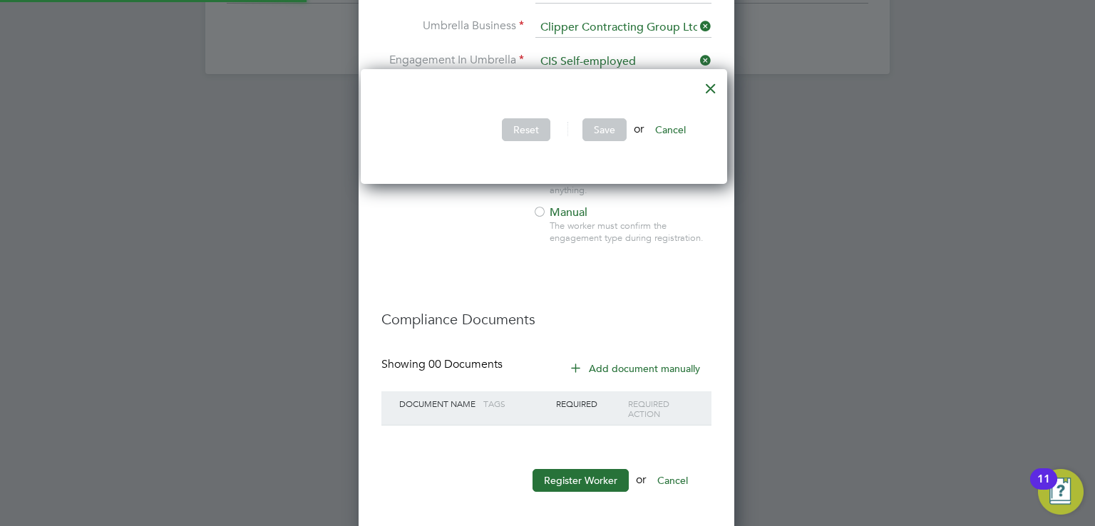
scroll to position [116, 373]
click at [515, 89] on li at bounding box center [544, 96] width 321 height 15
click at [670, 126] on button "Cancel" at bounding box center [670, 129] width 53 height 23
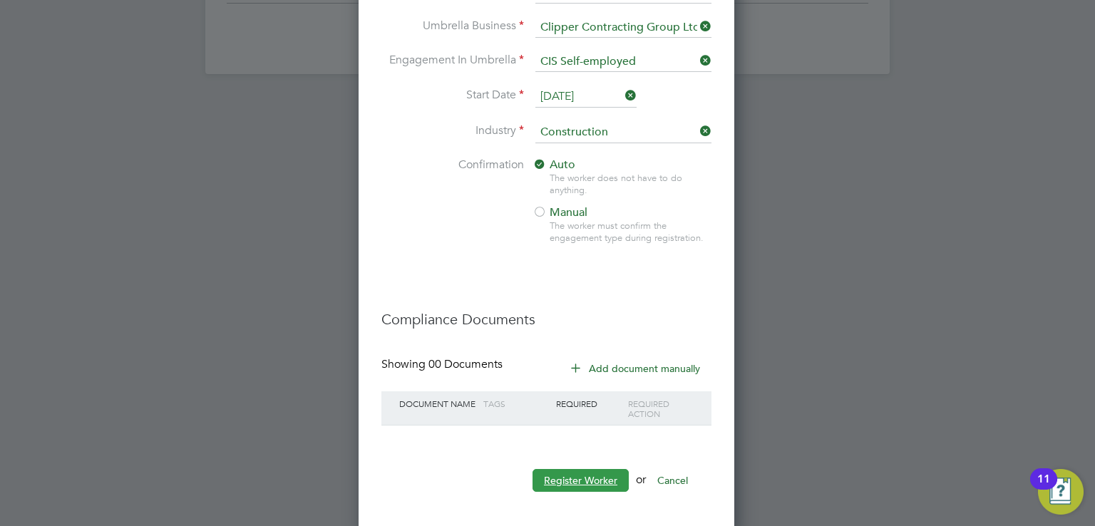
click at [593, 478] on button "Register Worker" at bounding box center [581, 480] width 96 height 23
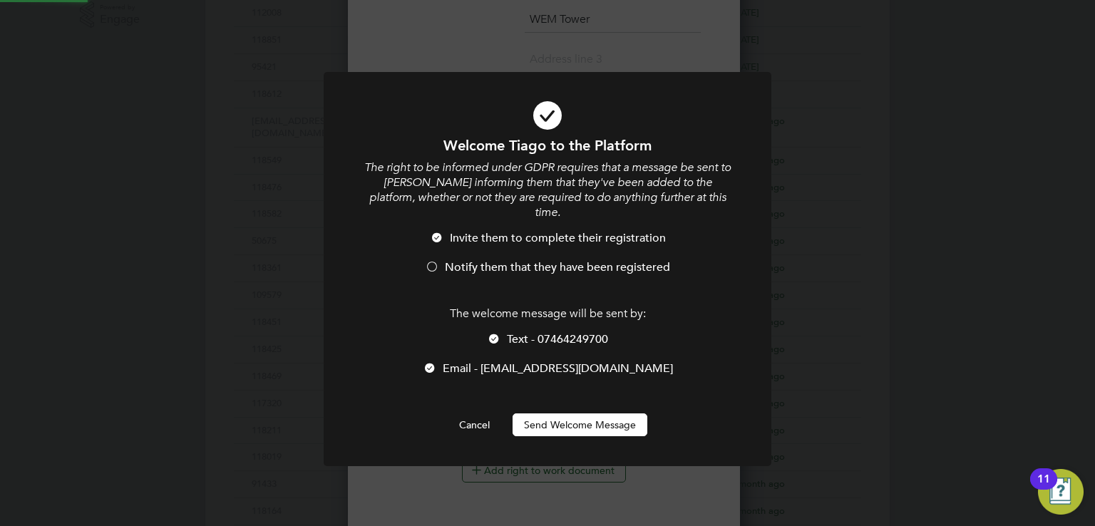
scroll to position [0, 0]
click at [498, 260] on span "Notify them that they have been registered" at bounding box center [557, 267] width 225 height 14
click at [564, 414] on button "Send Welcome Message" at bounding box center [580, 425] width 135 height 23
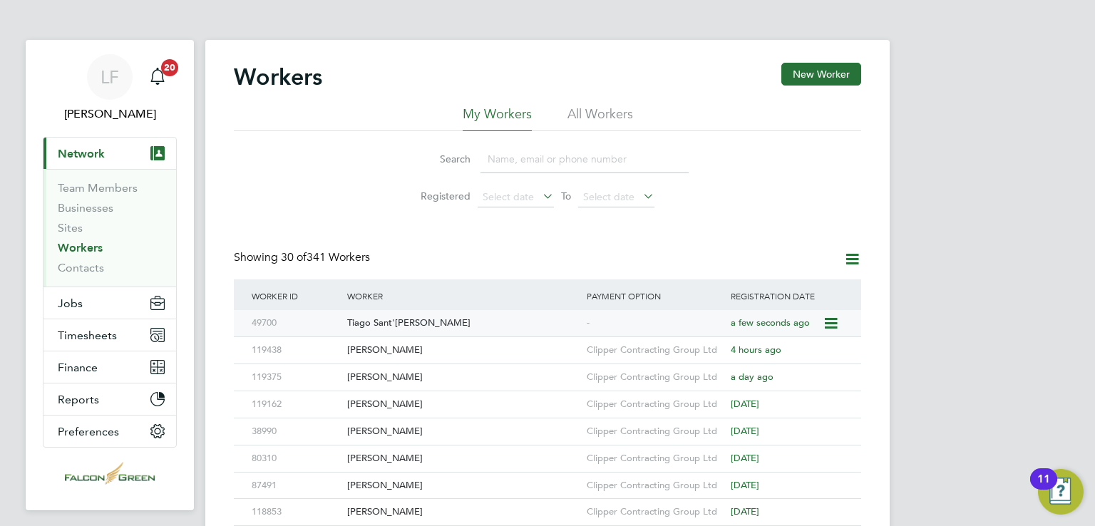
click at [453, 322] on div "Tiago Sant'[PERSON_NAME]" at bounding box center [464, 323] width 240 height 26
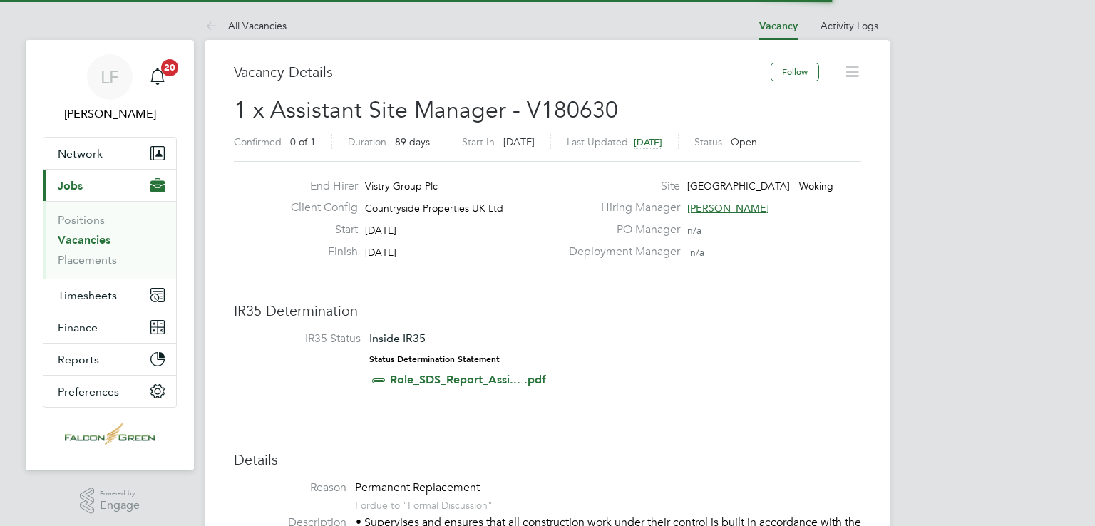
scroll to position [42, 100]
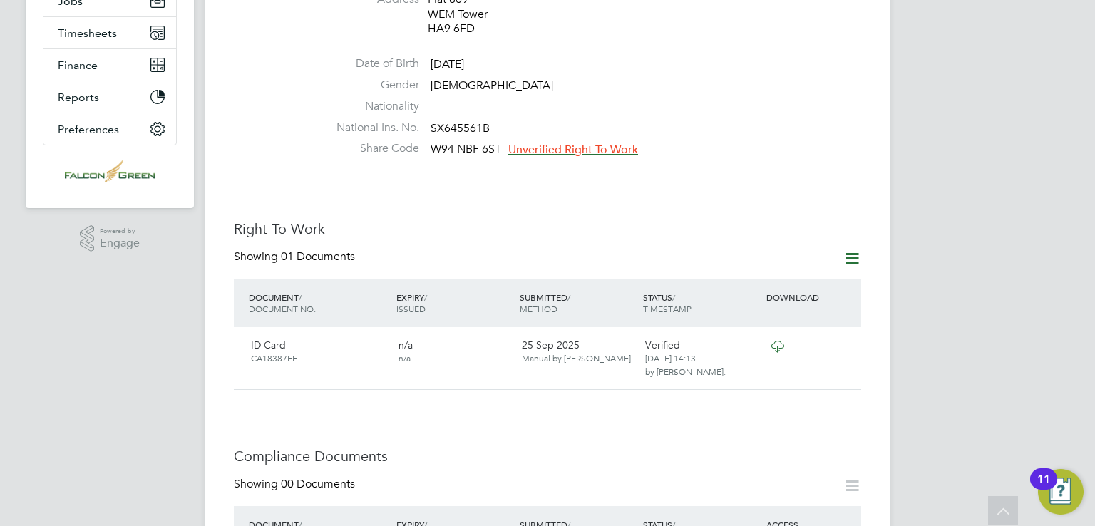
scroll to position [304, 0]
click at [592, 141] on span "Unverified Right To Work" at bounding box center [573, 148] width 130 height 14
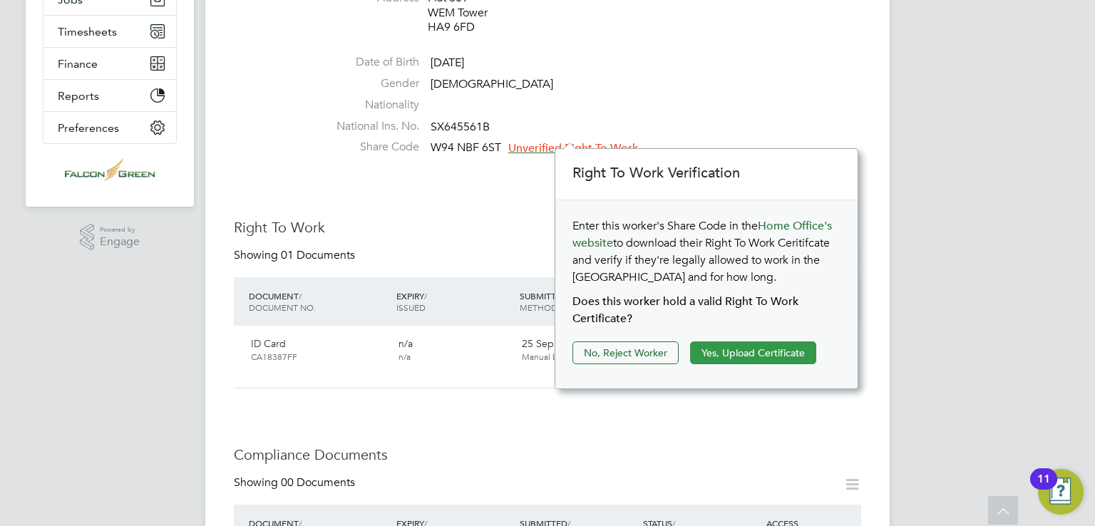
click at [750, 349] on button "Yes, Upload Certificate" at bounding box center [753, 353] width 126 height 23
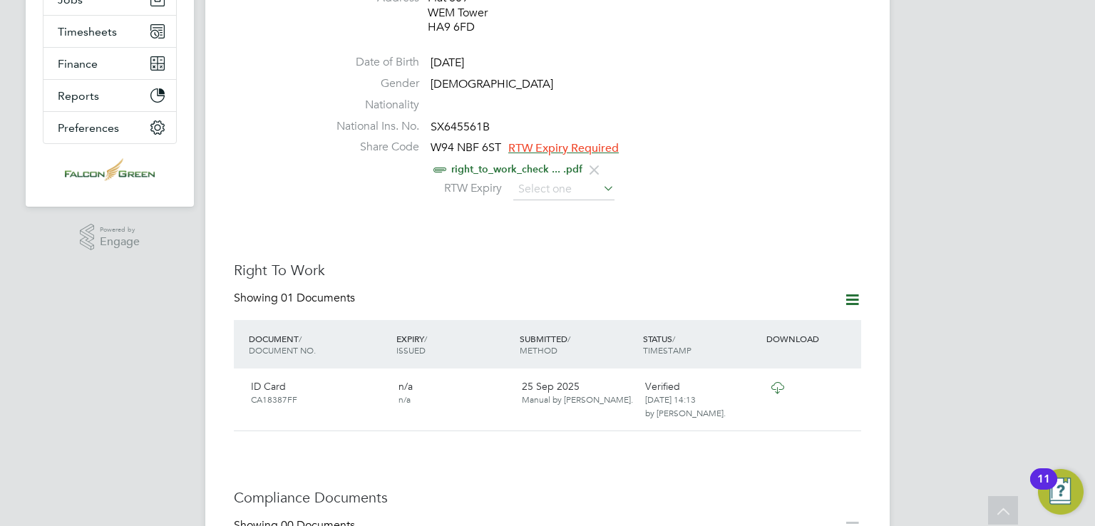
drag, startPoint x: 496, startPoint y: 262, endPoint x: 520, endPoint y: 226, distance: 42.7
click at [496, 262] on h3 "Right To Work" at bounding box center [547, 270] width 627 height 19
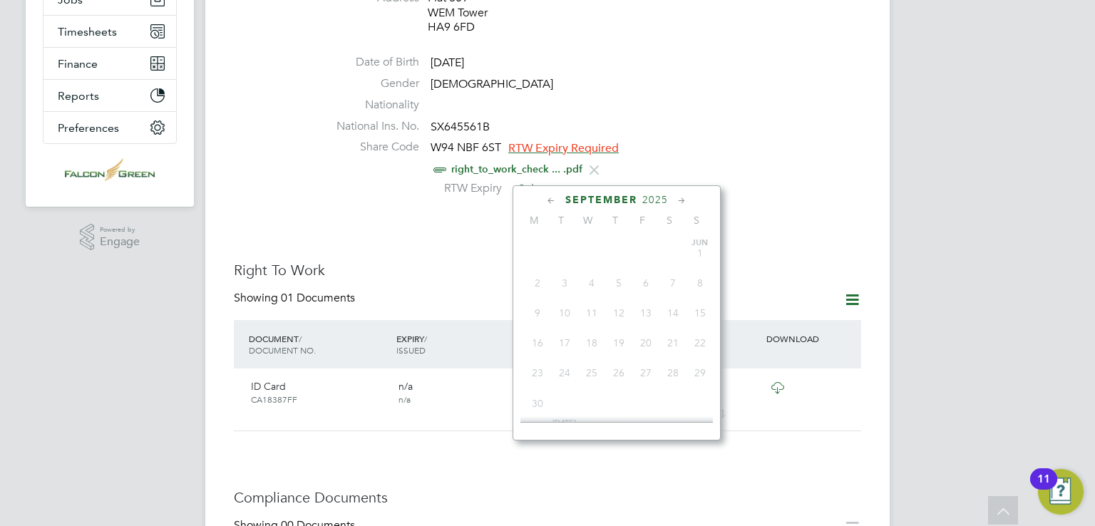
click at [549, 180] on input at bounding box center [563, 189] width 101 height 21
click at [464, 181] on label "RTW Expiry" at bounding box center [466, 188] width 71 height 15
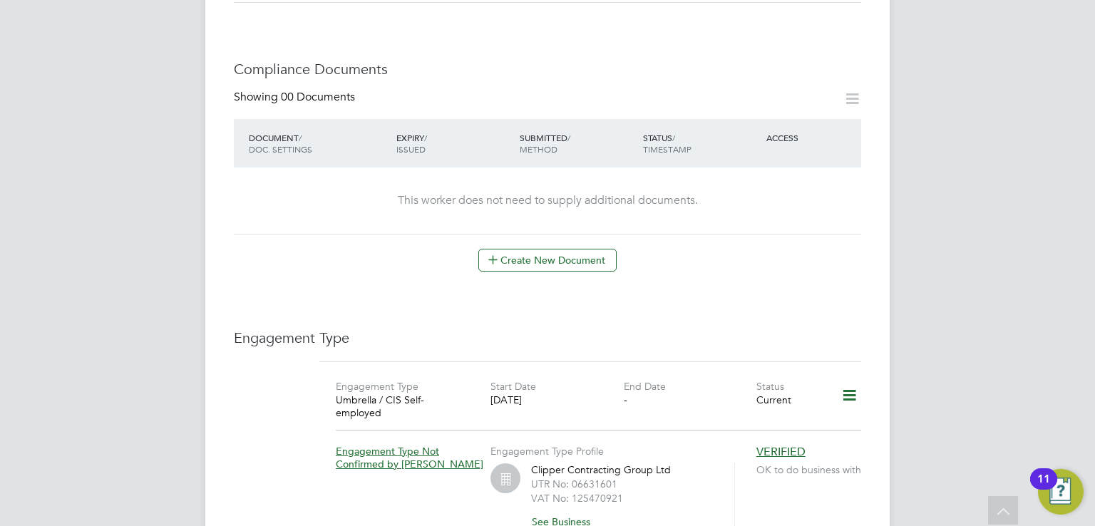
scroll to position [727, 0]
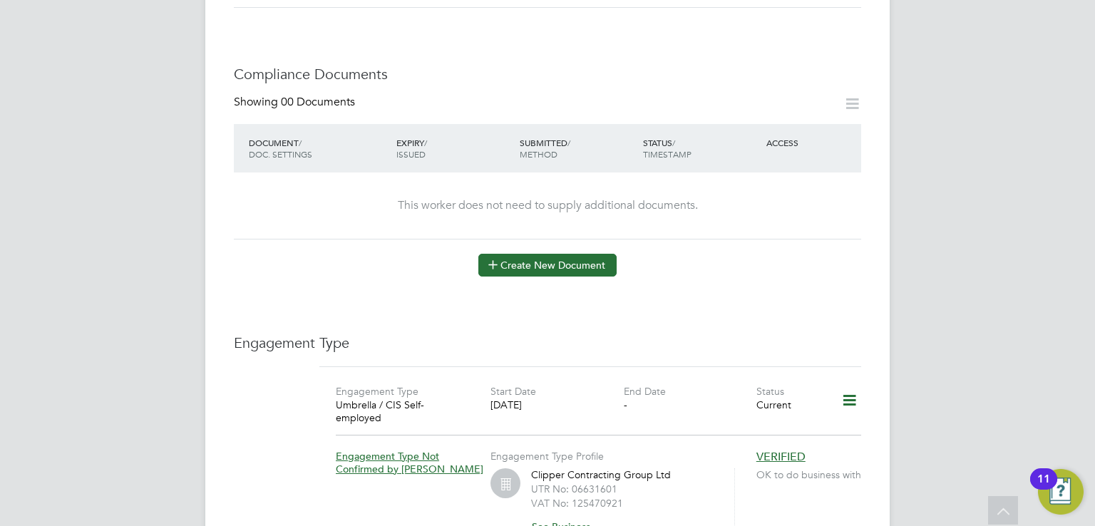
click at [515, 259] on button "Create New Document" at bounding box center [547, 265] width 138 height 23
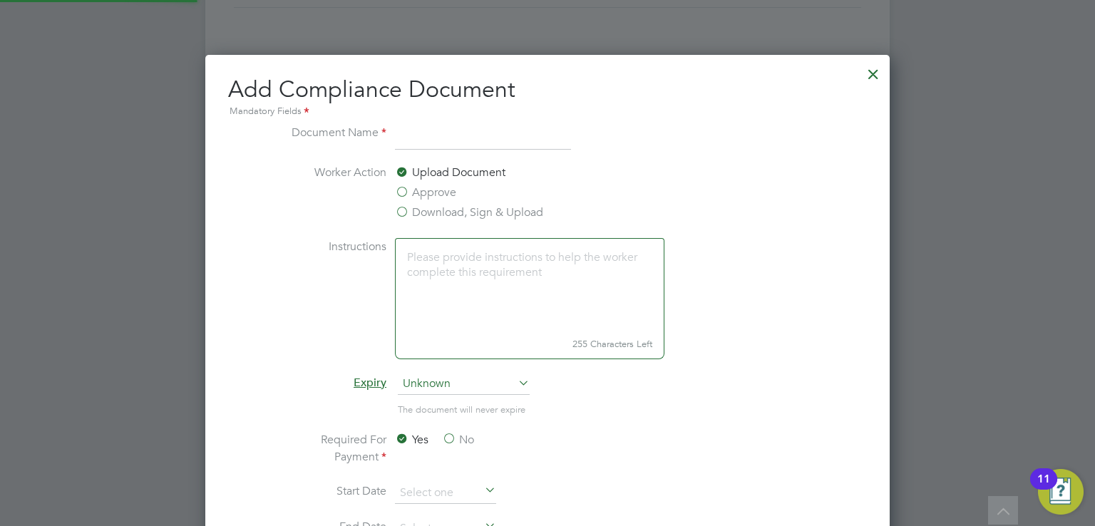
scroll to position [746, 685]
click at [412, 209] on label "Download, Sign & Upload" at bounding box center [469, 212] width 148 height 17
click at [0, 0] on input "Download, Sign & Upload" at bounding box center [0, 0] width 0 height 0
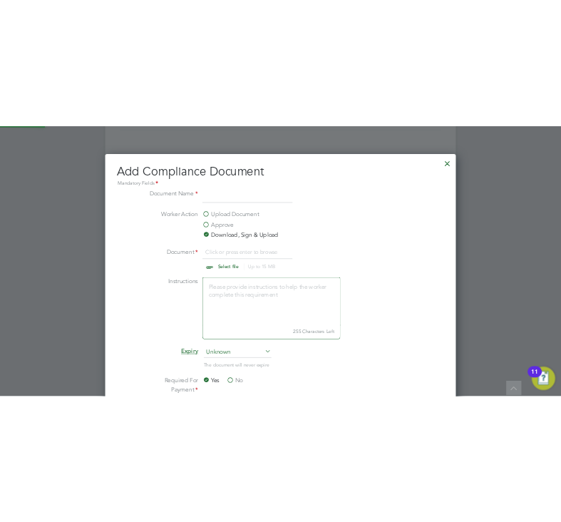
scroll to position [21, 177]
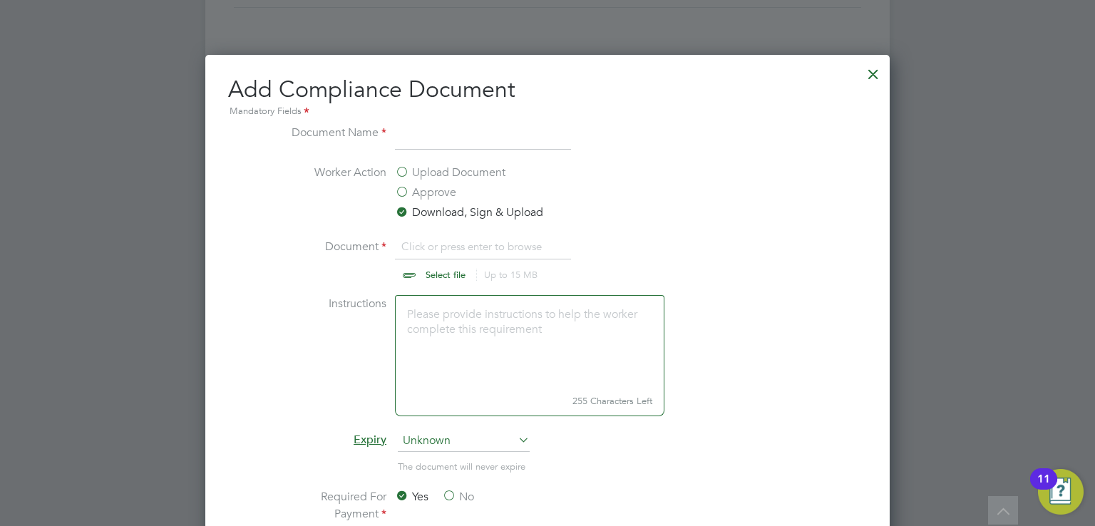
click at [423, 132] on input at bounding box center [483, 137] width 176 height 26
type input "c"
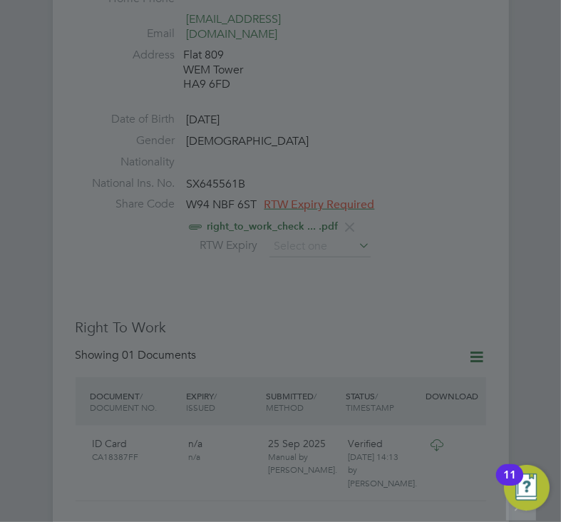
scroll to position [6, 7]
type input "CSCS"
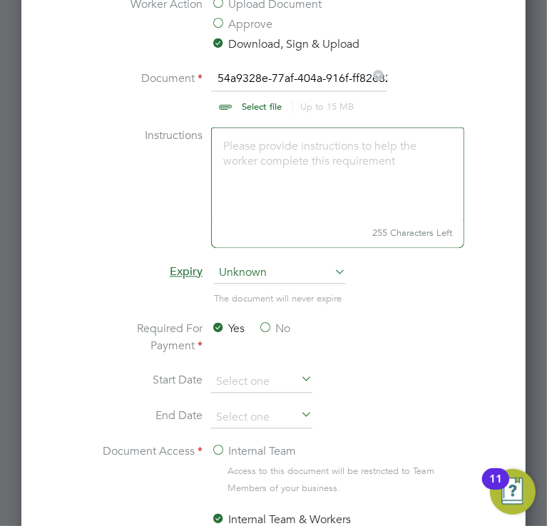
scroll to position [1403, 0]
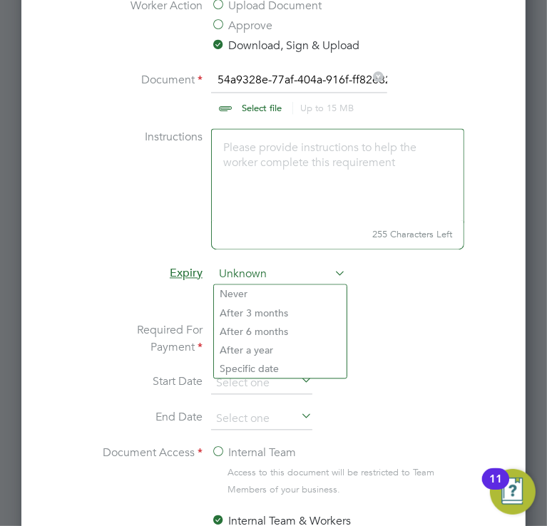
click at [250, 277] on span "Unknown" at bounding box center [280, 274] width 132 height 21
click at [268, 360] on li "Specific date" at bounding box center [280, 368] width 133 height 19
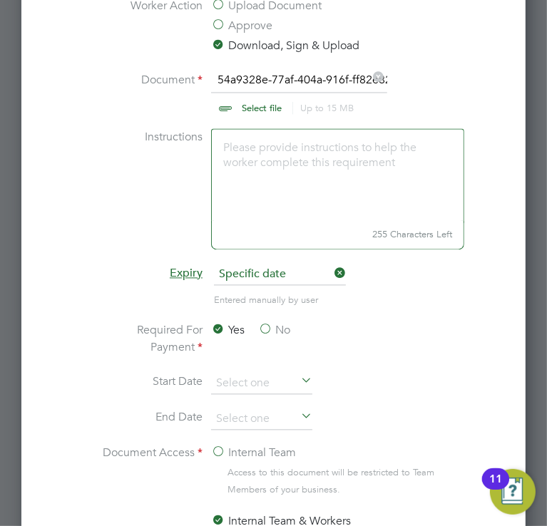
click at [264, 330] on label "No" at bounding box center [274, 330] width 32 height 17
click at [0, 0] on input "No" at bounding box center [0, 0] width 0 height 0
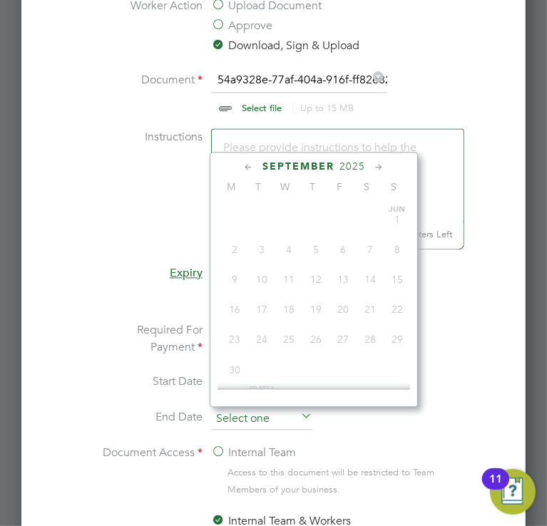
click at [270, 409] on input at bounding box center [261, 419] width 101 height 21
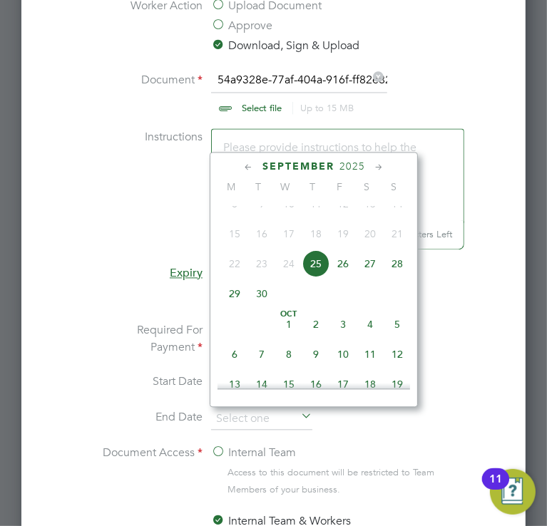
click at [350, 166] on span "2025" at bounding box center [352, 166] width 26 height 12
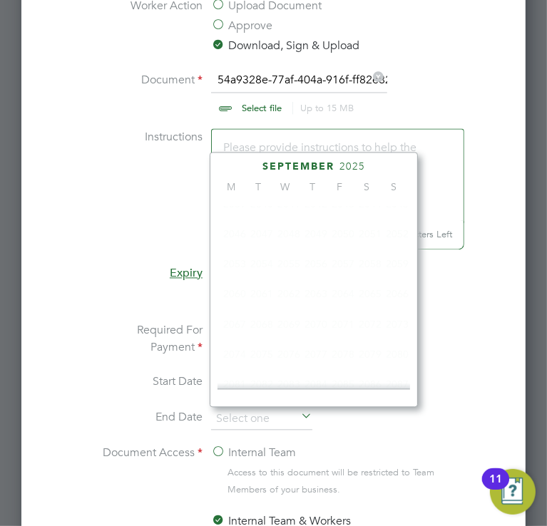
scroll to position [381, 0]
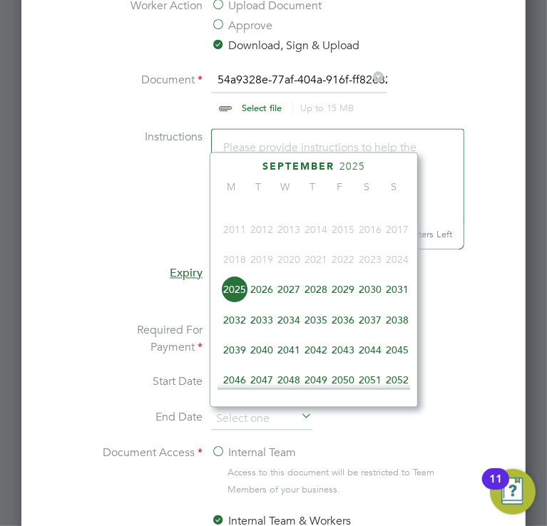
click at [309, 294] on span "2028" at bounding box center [315, 288] width 27 height 27
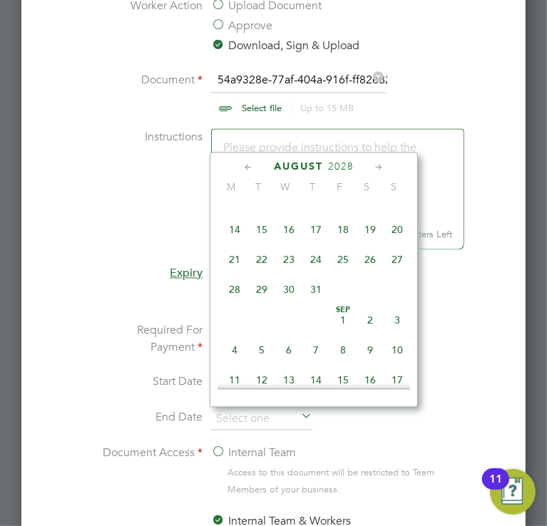
click at [246, 169] on icon at bounding box center [249, 168] width 14 height 16
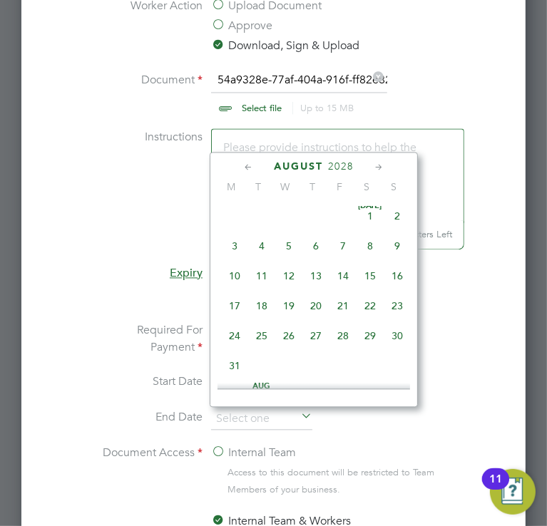
click at [246, 169] on icon at bounding box center [249, 168] width 14 height 16
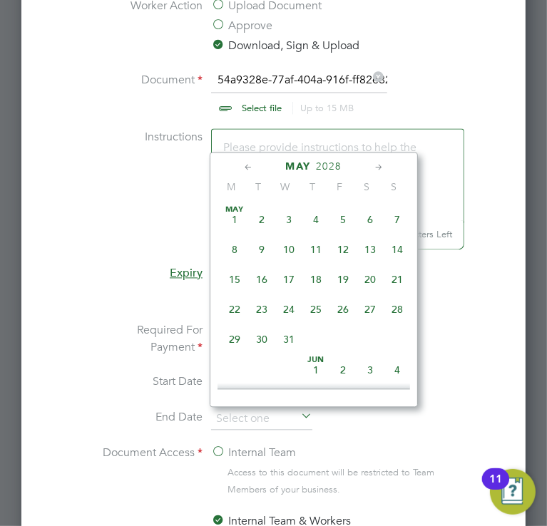
click at [246, 169] on icon at bounding box center [249, 168] width 14 height 16
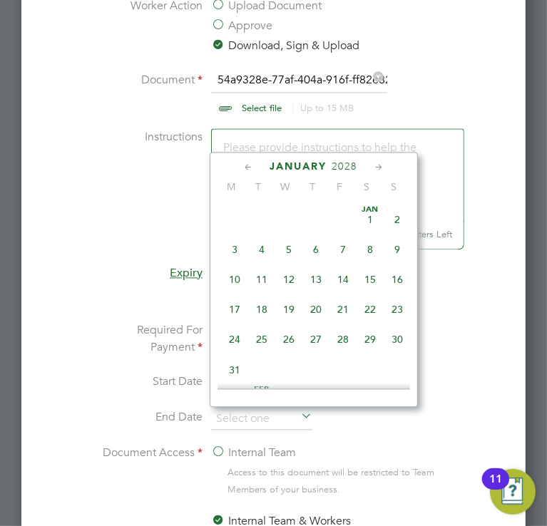
click at [246, 169] on icon at bounding box center [249, 168] width 14 height 16
click at [374, 163] on icon at bounding box center [379, 168] width 14 height 16
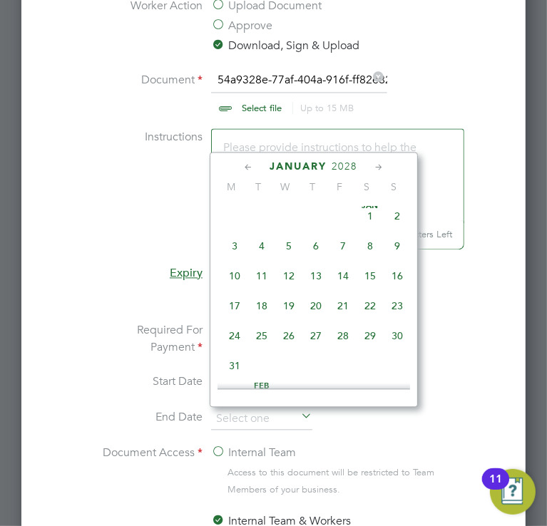
click at [237, 370] on span "31" at bounding box center [234, 365] width 27 height 27
type input "31 Jan 2028"
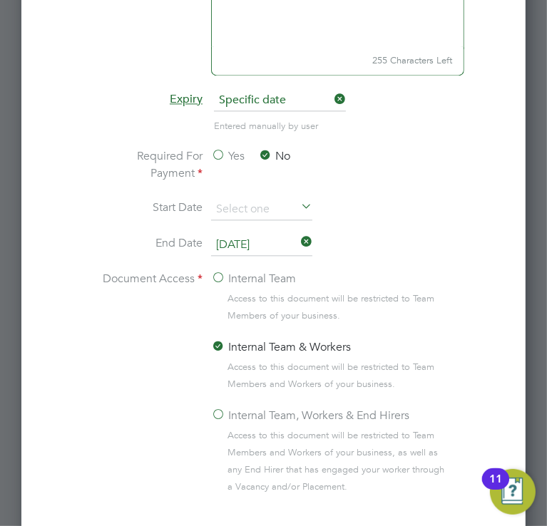
scroll to position [1800, 0]
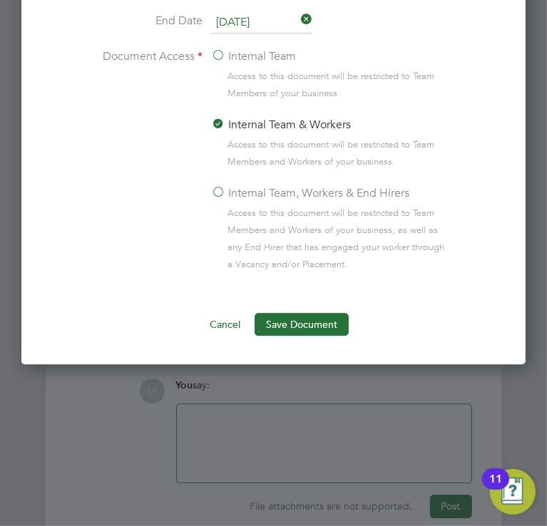
click at [284, 190] on label "Internal Team, Workers & End Hirers" at bounding box center [310, 193] width 198 height 17
click at [0, 0] on input "Internal Team, Workers & End Hirers" at bounding box center [0, 0] width 0 height 0
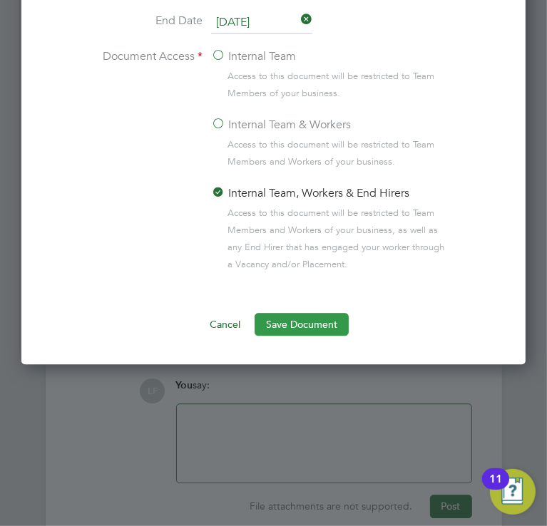
click at [279, 330] on button "Save Document" at bounding box center [302, 324] width 94 height 23
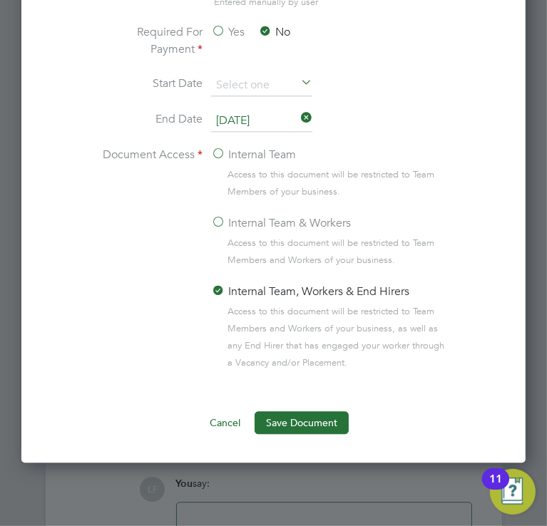
scroll to position [1693, 0]
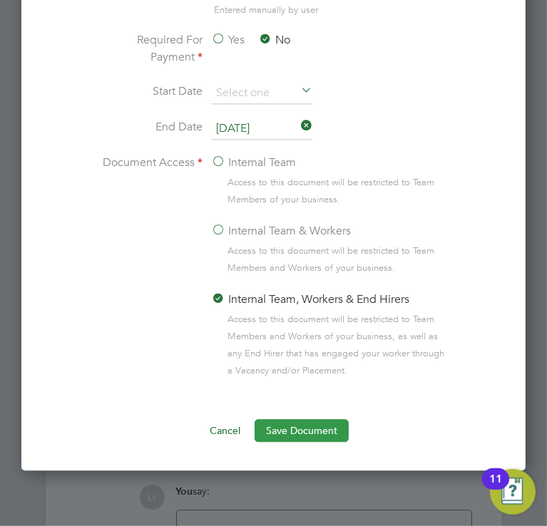
click at [324, 424] on button "Save Document" at bounding box center [302, 430] width 94 height 23
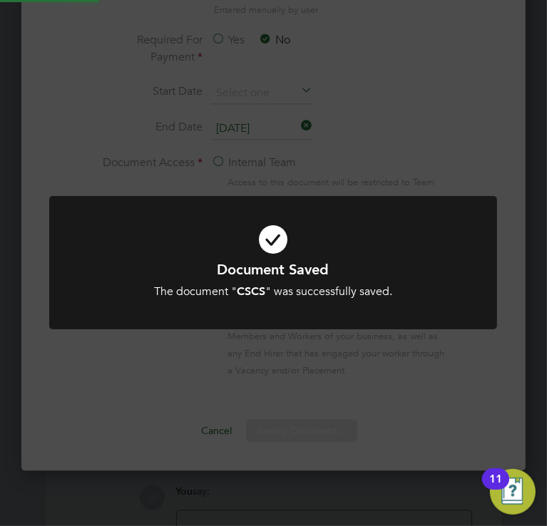
scroll to position [228, 400]
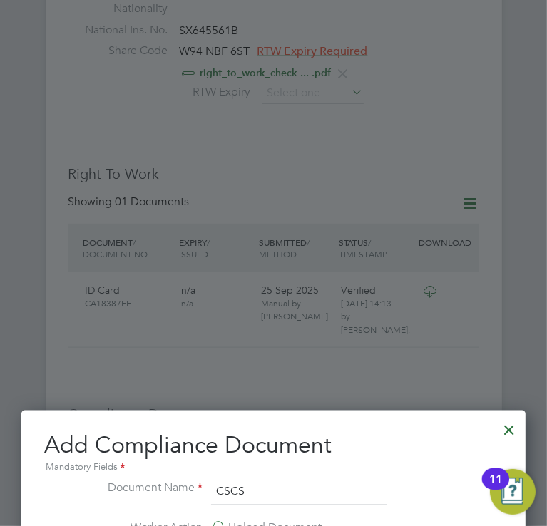
click at [507, 428] on div at bounding box center [509, 427] width 26 height 26
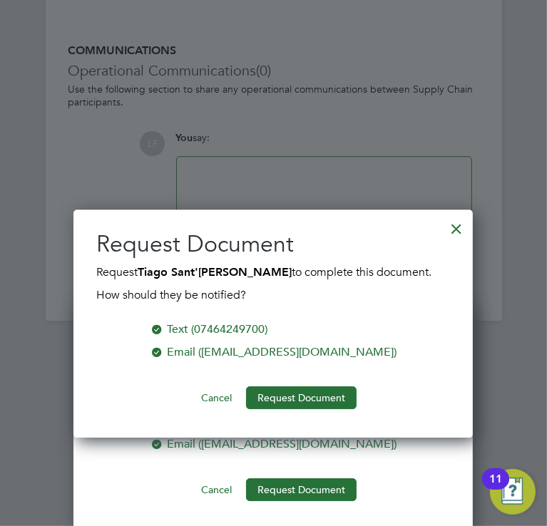
scroll to position [2046, 0]
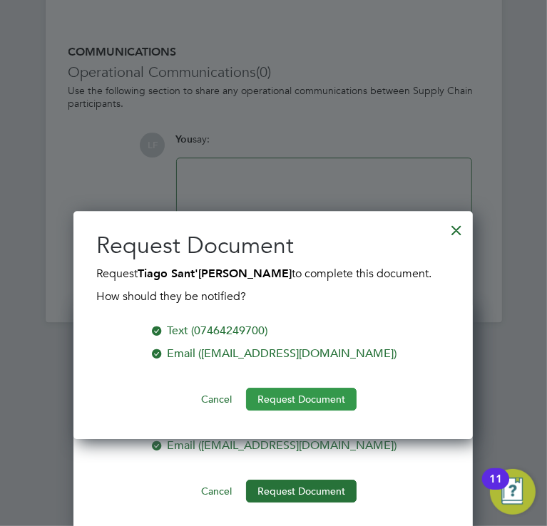
click at [319, 393] on button "Request Document" at bounding box center [301, 399] width 111 height 23
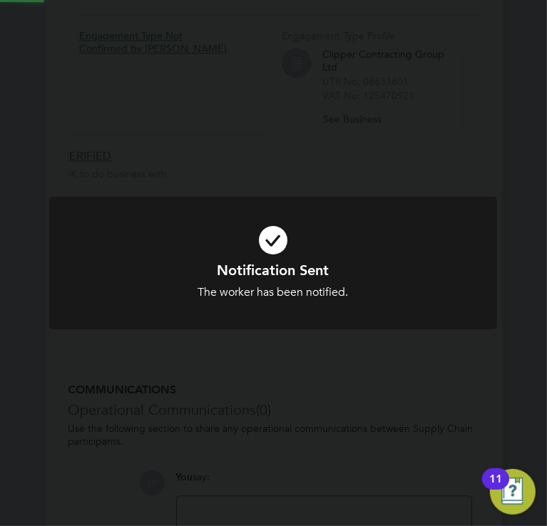
scroll to position [1693, 0]
click at [422, 297] on div "The worker has been notified." at bounding box center [273, 292] width 371 height 15
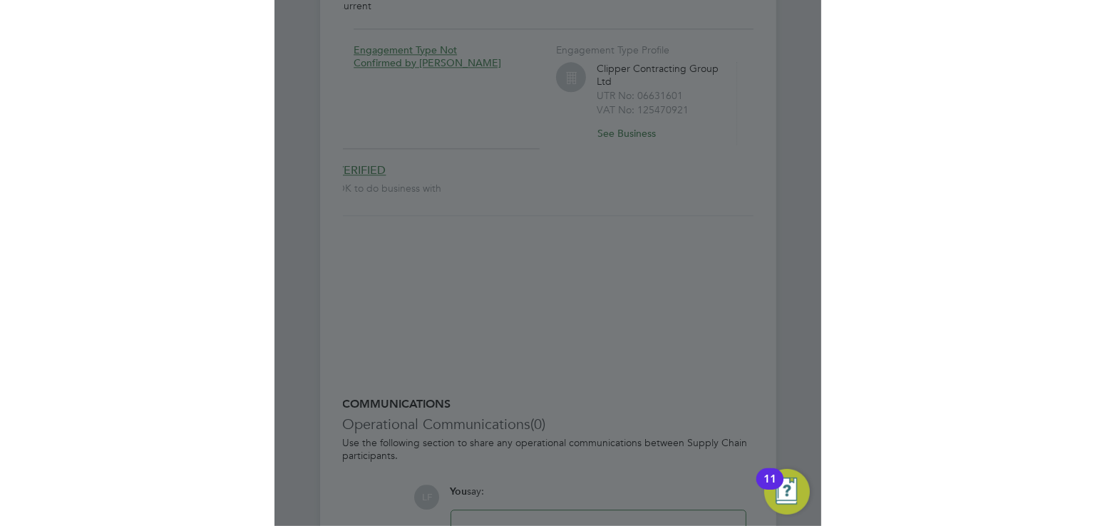
scroll to position [1541, 0]
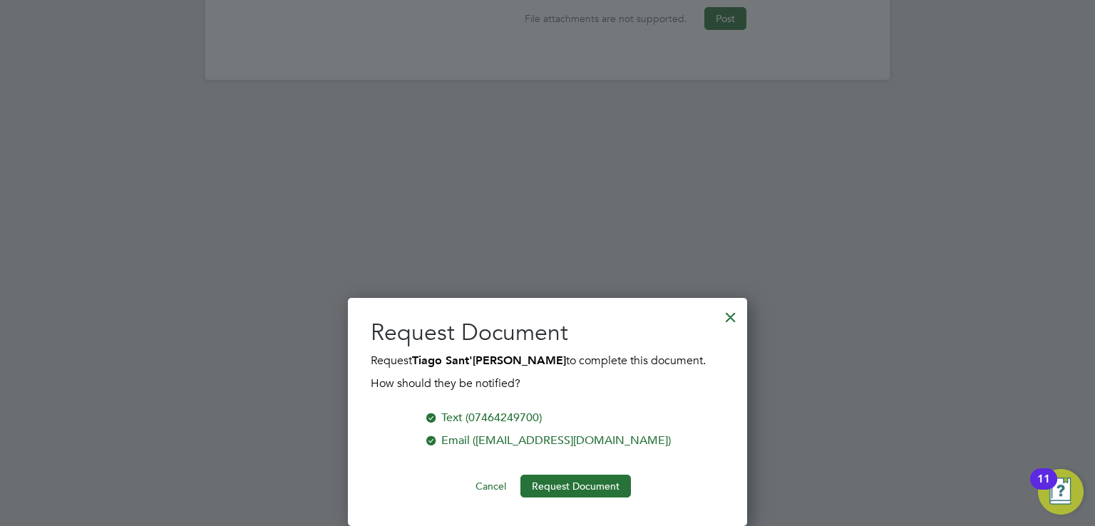
click at [737, 313] on div at bounding box center [731, 314] width 26 height 26
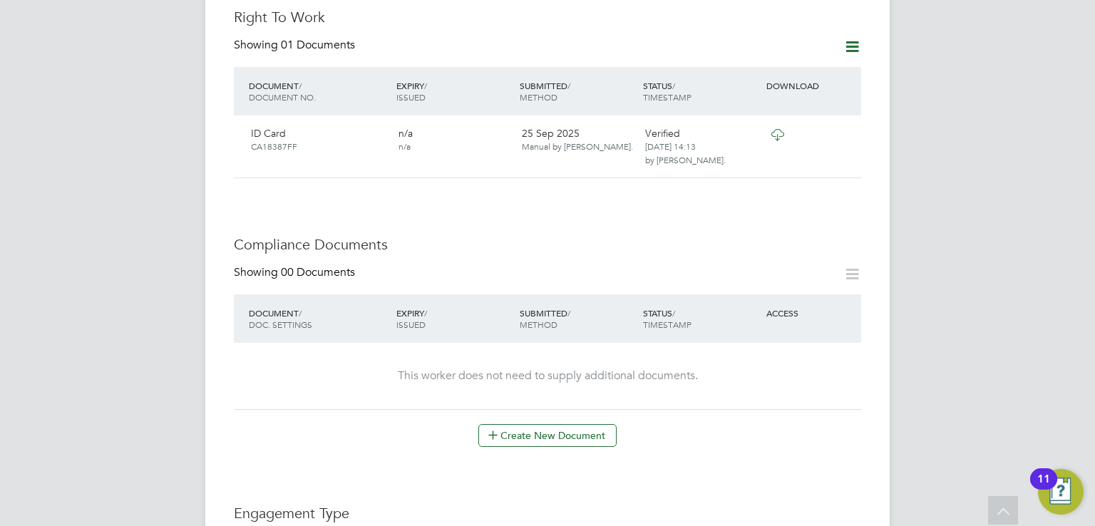
scroll to position [555, 0]
click at [559, 428] on button "Create New Document" at bounding box center [547, 437] width 138 height 23
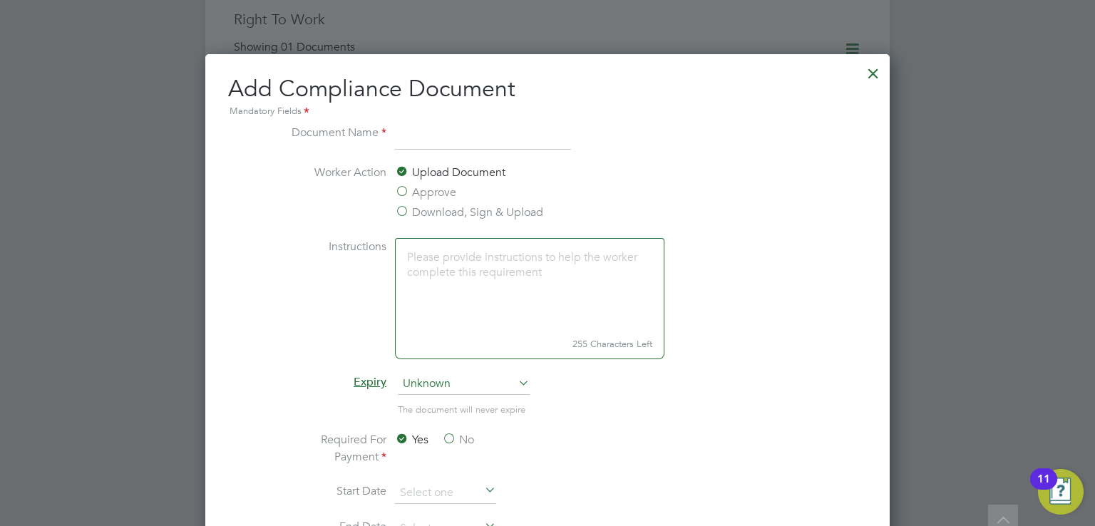
scroll to position [663, 0]
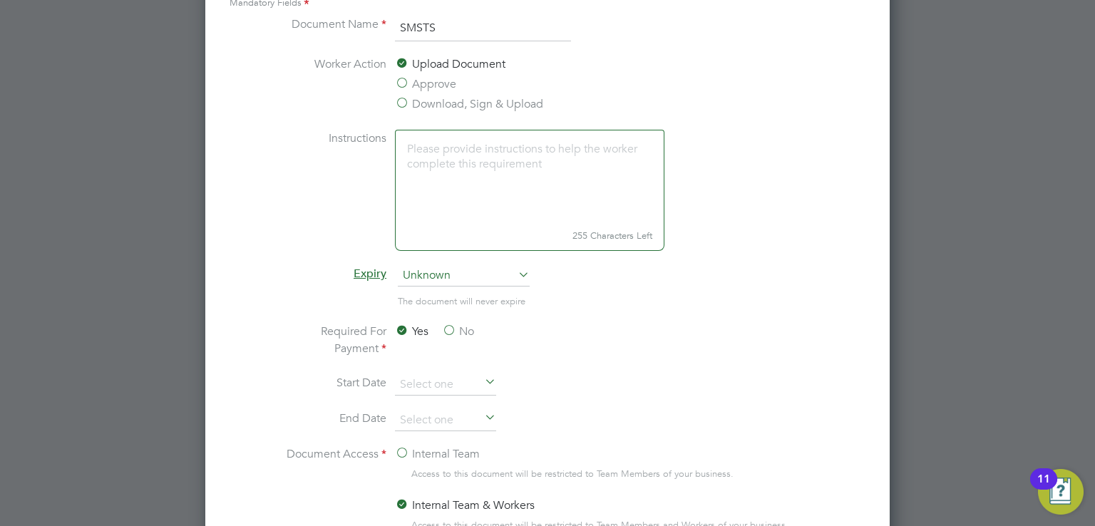
type input "SMSTS"
click at [457, 103] on label "Download, Sign & Upload" at bounding box center [469, 104] width 148 height 17
click at [0, 0] on input "Download, Sign & Upload" at bounding box center [0, 0] width 0 height 0
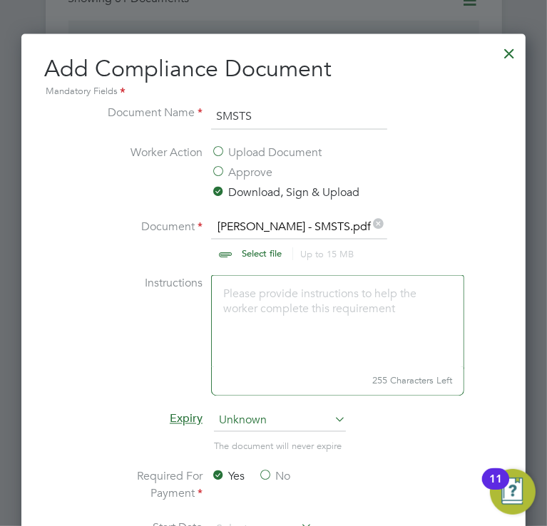
scroll to position [1168, 0]
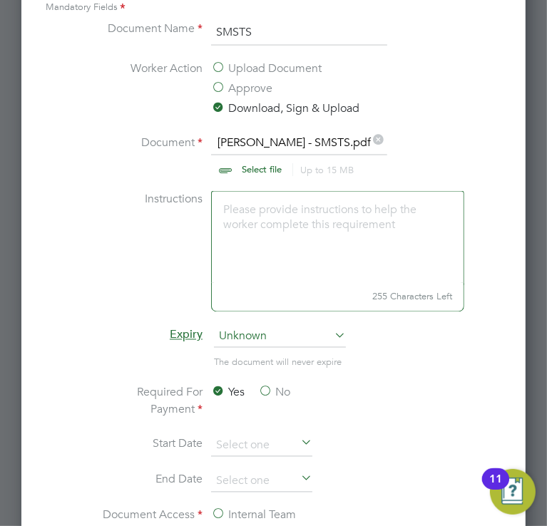
click at [272, 384] on label "No" at bounding box center [274, 392] width 32 height 17
click at [0, 0] on input "No" at bounding box center [0, 0] width 0 height 0
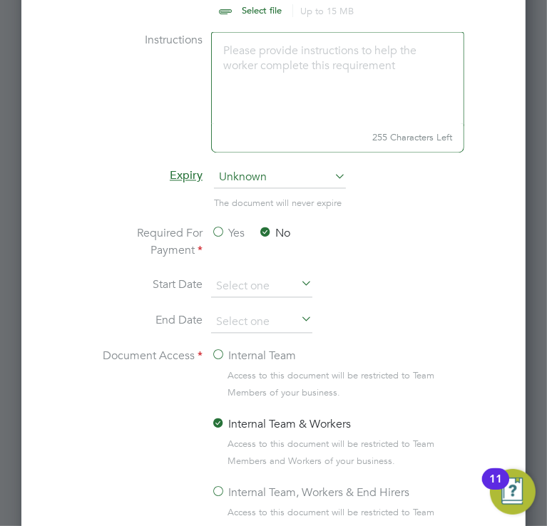
scroll to position [1415, 0]
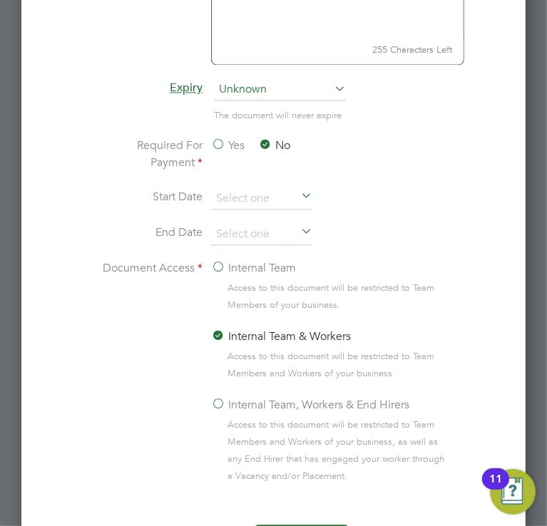
click at [232, 406] on label "Internal Team, Workers & End Hirers" at bounding box center [310, 404] width 198 height 17
click at [0, 0] on input "Internal Team, Workers & End Hirers" at bounding box center [0, 0] width 0 height 0
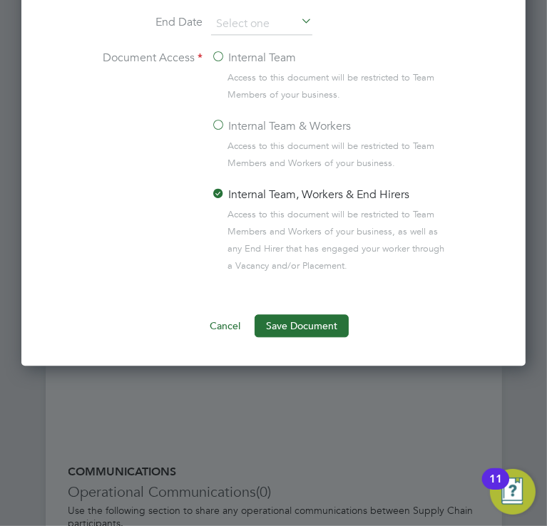
scroll to position [1627, 0]
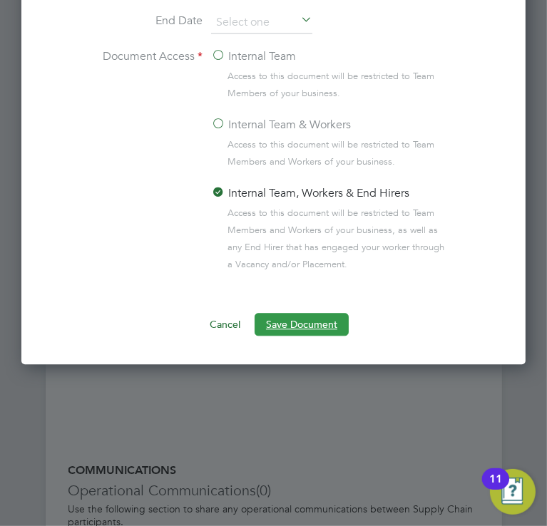
click at [308, 314] on button "Save Document" at bounding box center [302, 324] width 94 height 23
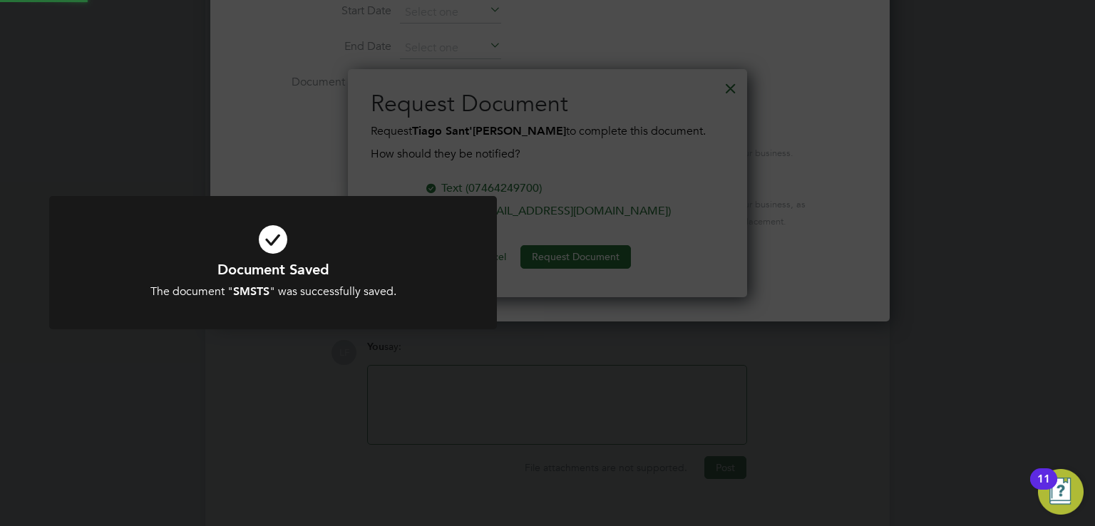
scroll to position [0, 0]
click at [549, 250] on div "Document Saved The document " SMSTS " was successfully saved. Cancel Okay" at bounding box center [547, 263] width 1095 height 526
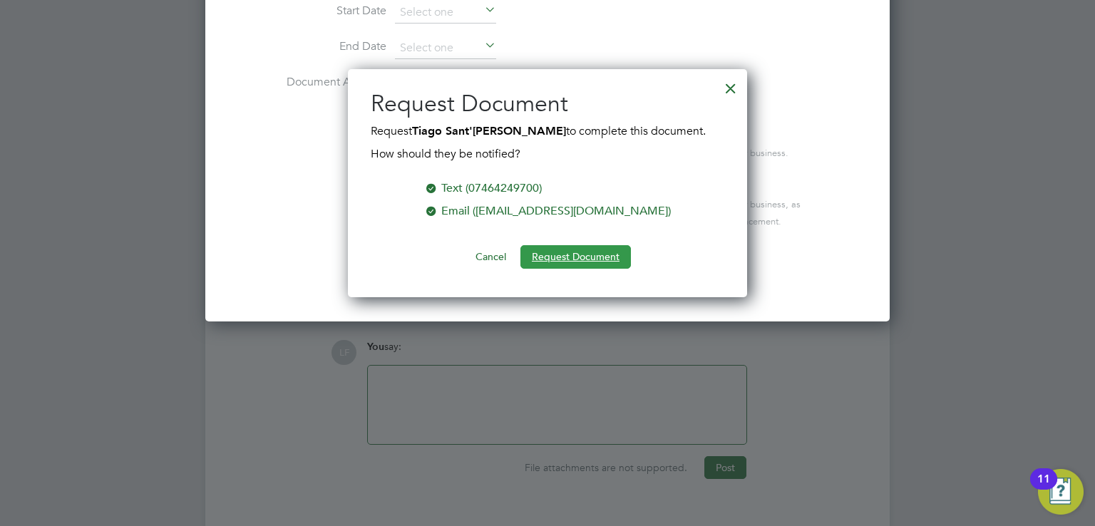
click at [550, 253] on button "Request Document" at bounding box center [575, 256] width 111 height 23
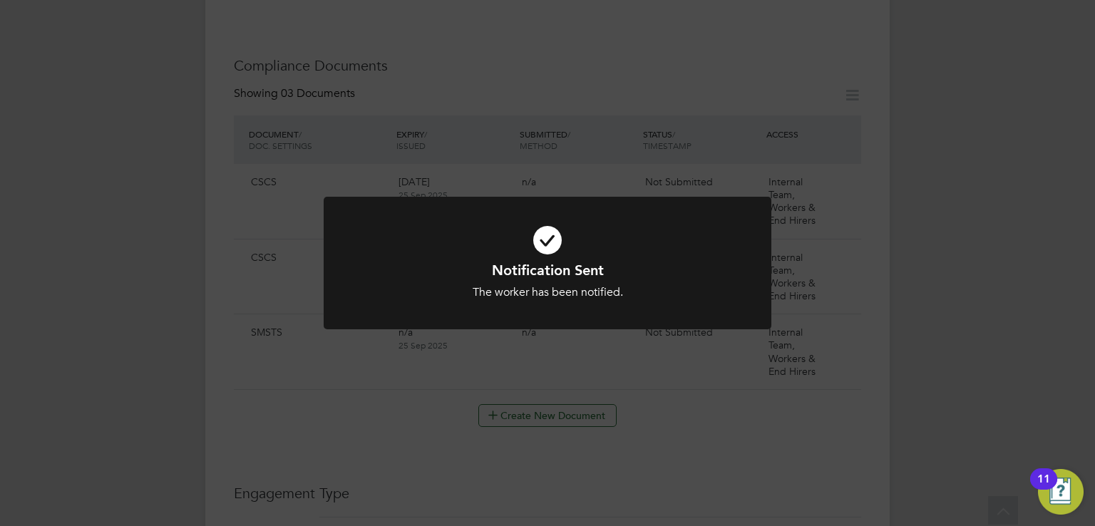
scroll to position [737, 0]
click at [549, 252] on icon at bounding box center [547, 240] width 371 height 56
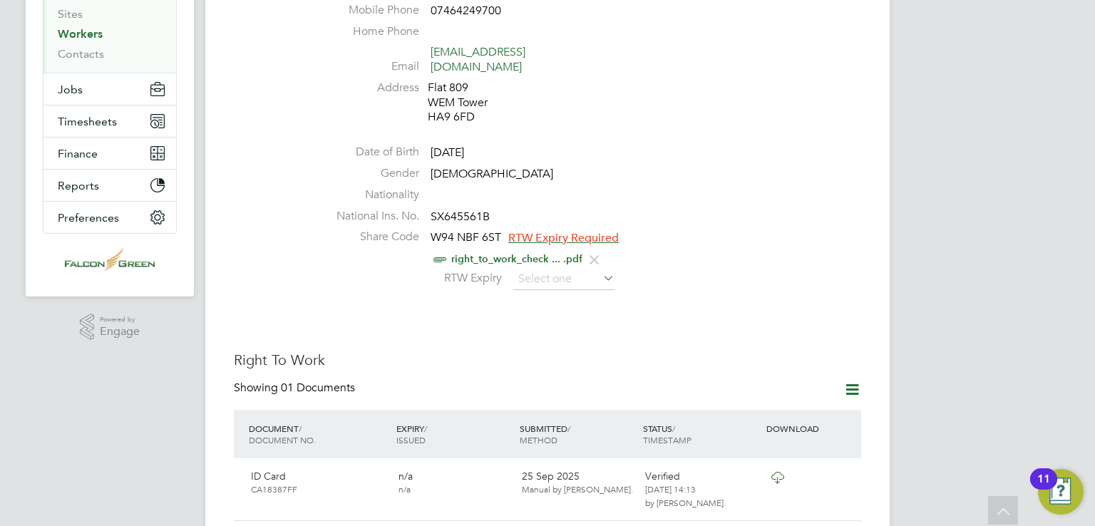
click at [426, 269] on div "RTW Expiry" at bounding box center [590, 279] width 542 height 21
click at [463, 271] on label "RTW Expiry" at bounding box center [466, 278] width 71 height 15
click at [533, 269] on input at bounding box center [563, 279] width 101 height 21
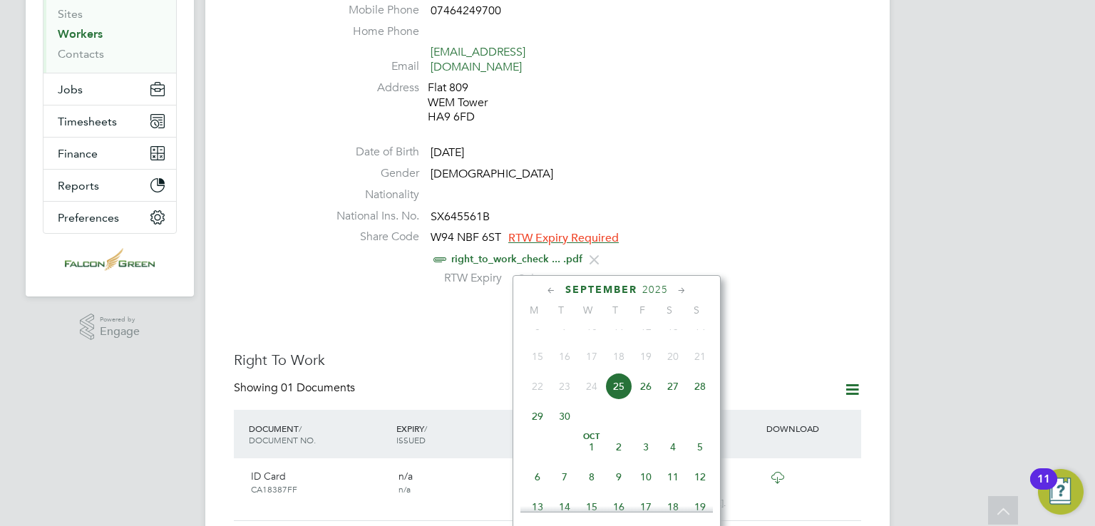
click at [665, 284] on span "2025" at bounding box center [655, 290] width 26 height 12
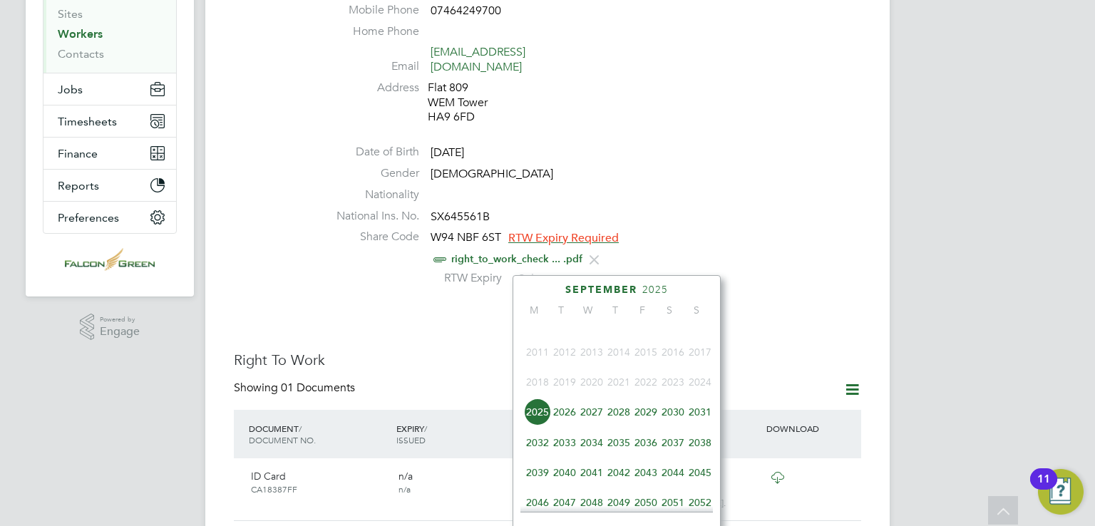
click at [672, 426] on span "2030" at bounding box center [673, 412] width 27 height 27
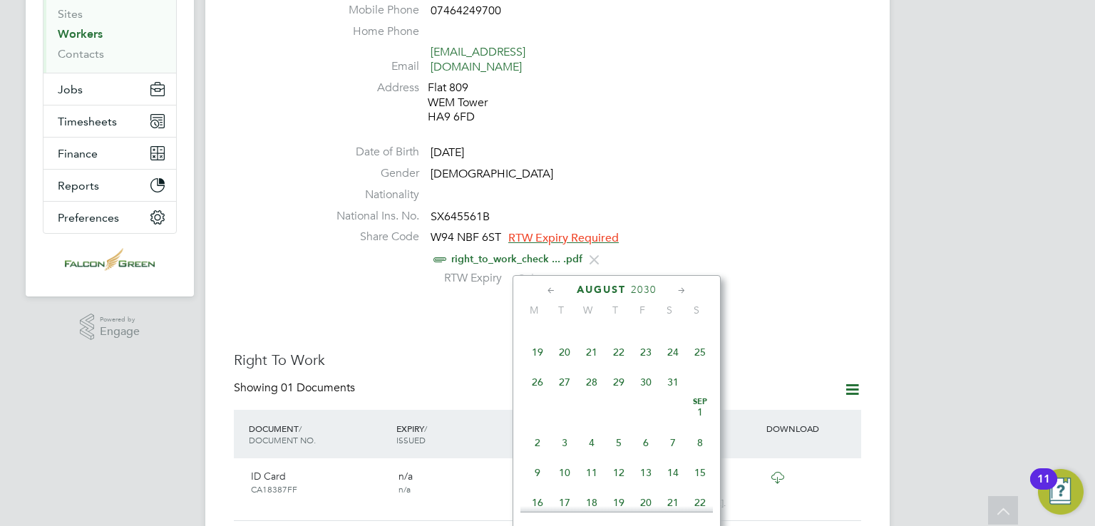
click at [539, 332] on span "12" at bounding box center [537, 322] width 27 height 27
type input "12 Aug 2030"
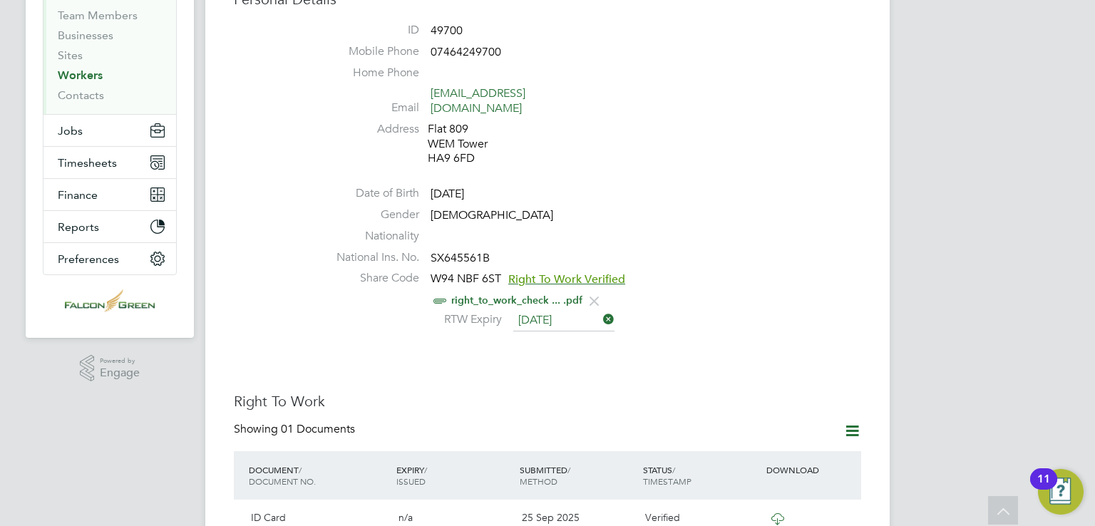
scroll to position [174, 0]
click at [600, 308] on icon at bounding box center [600, 318] width 0 height 20
click at [661, 309] on div "RTW Expiry" at bounding box center [590, 319] width 542 height 21
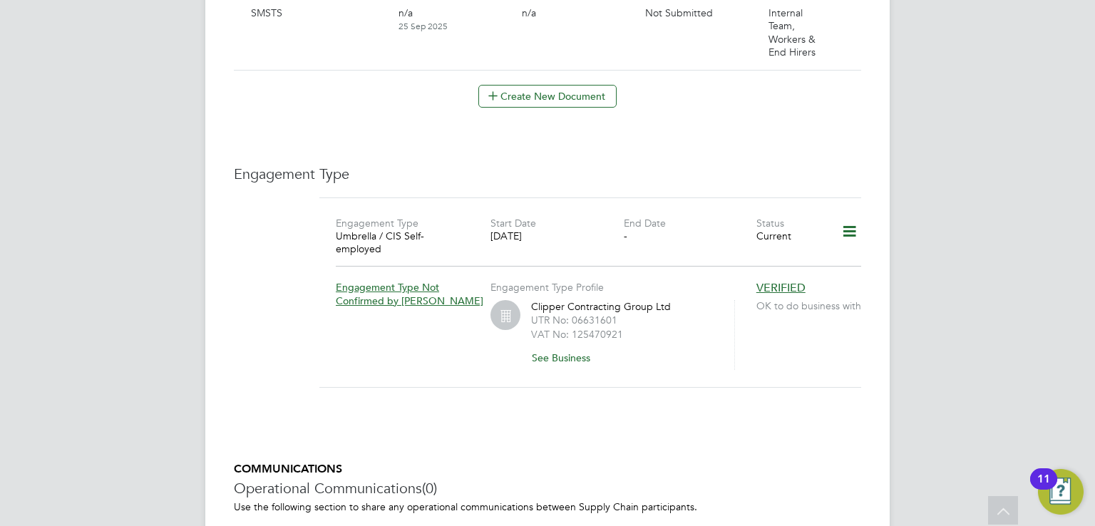
scroll to position [1057, 0]
click at [848, 215] on icon at bounding box center [849, 229] width 25 height 33
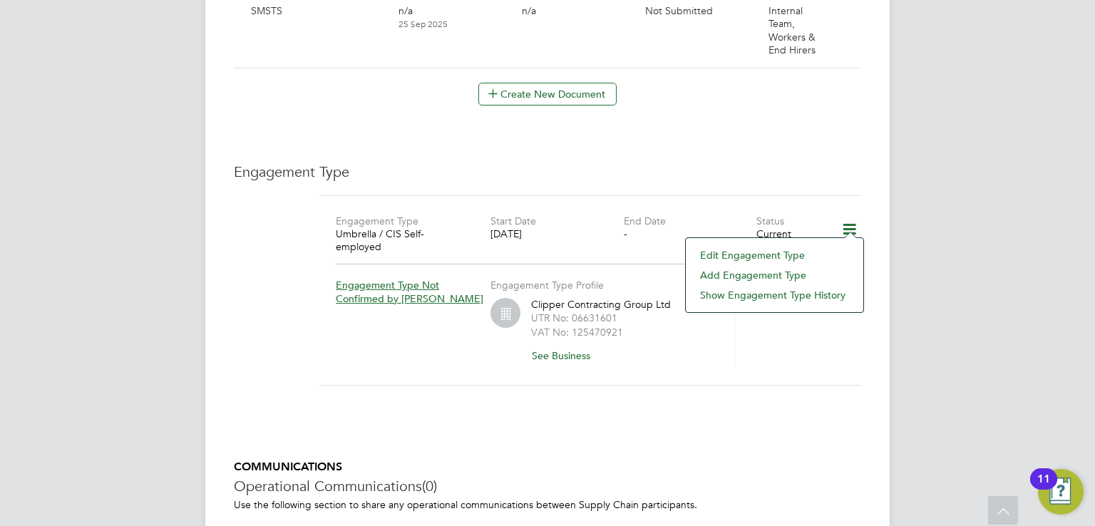
click at [611, 364] on div "Engagement Type Umbrella / CIS Self-employed Start Date 22 Sep 2025 End Date - …" at bounding box center [590, 298] width 542 height 207
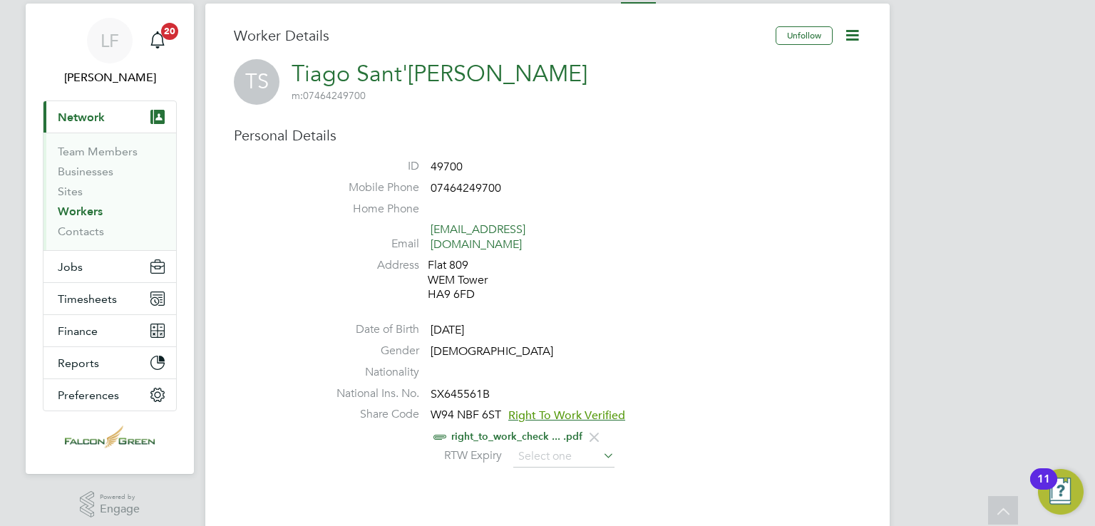
scroll to position [0, 0]
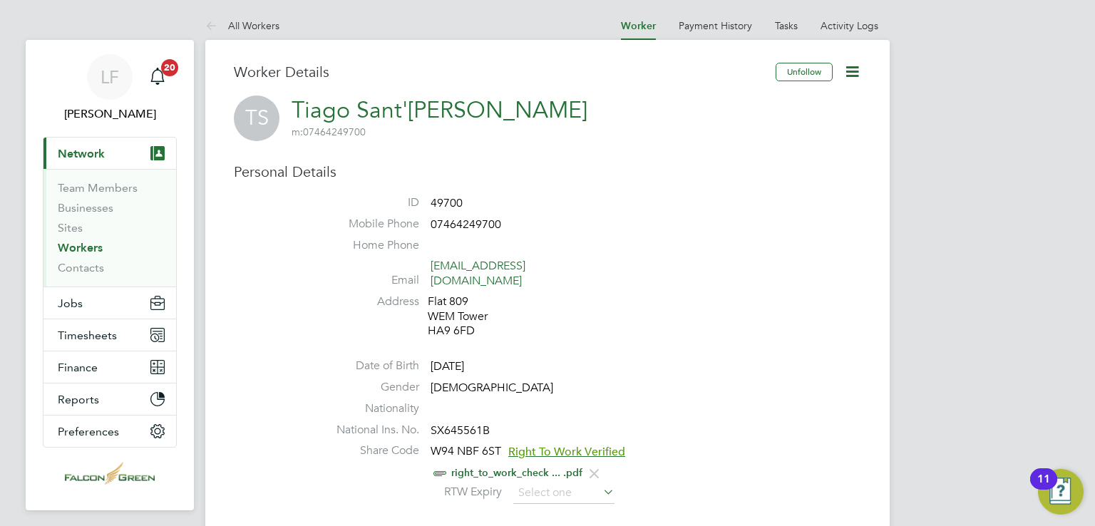
click at [847, 73] on icon at bounding box center [852, 72] width 18 height 18
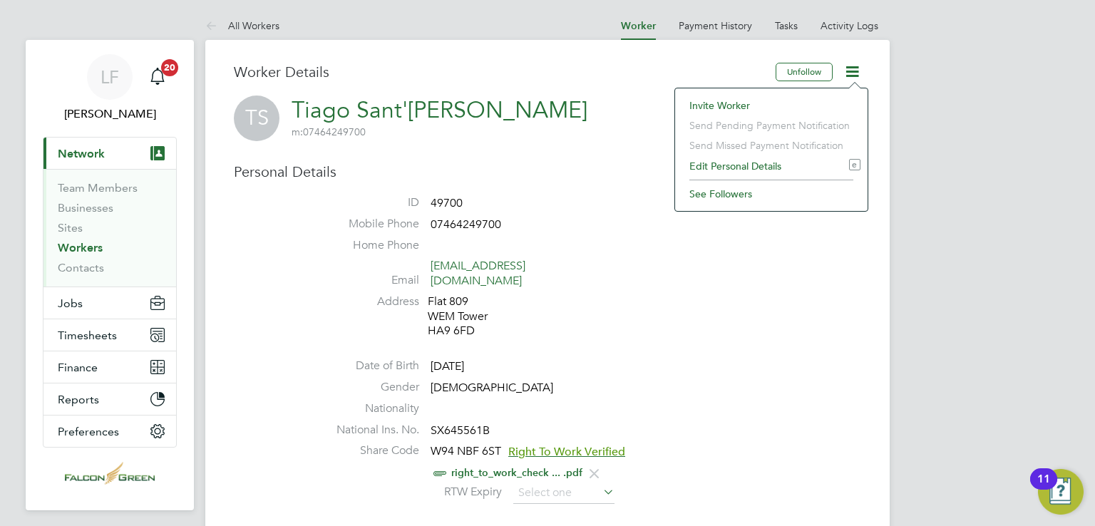
click at [601, 172] on h3 "Personal Details" at bounding box center [547, 172] width 627 height 19
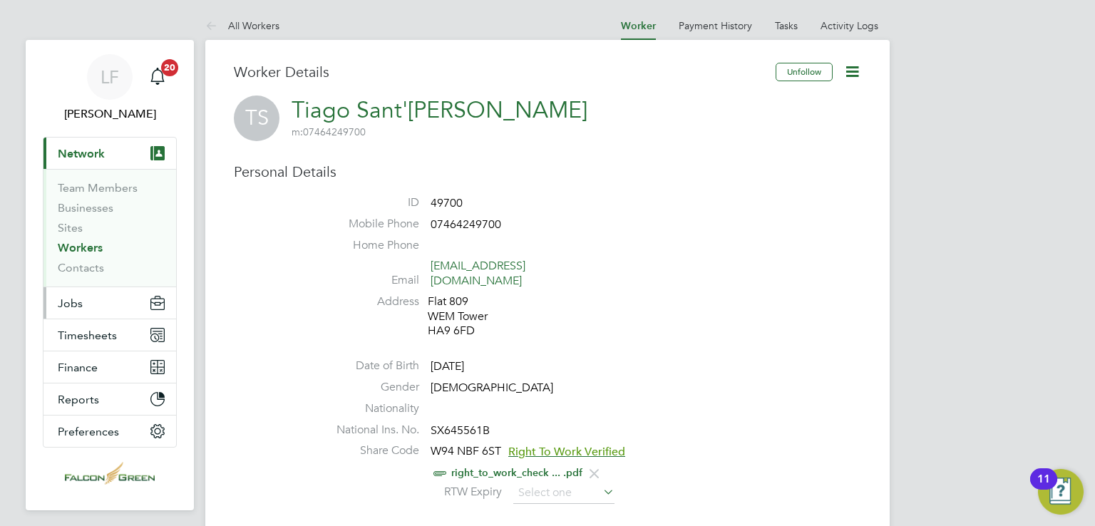
click at [88, 306] on button "Jobs" at bounding box center [109, 302] width 133 height 31
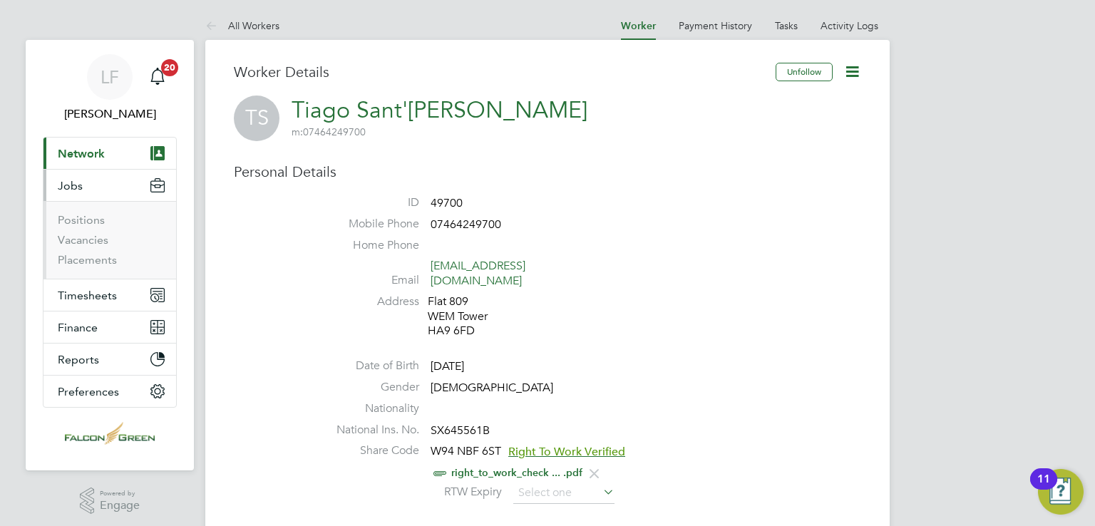
click at [96, 246] on li "Vacancies" at bounding box center [111, 243] width 107 height 20
click at [93, 236] on link "Vacancies" at bounding box center [83, 240] width 51 height 14
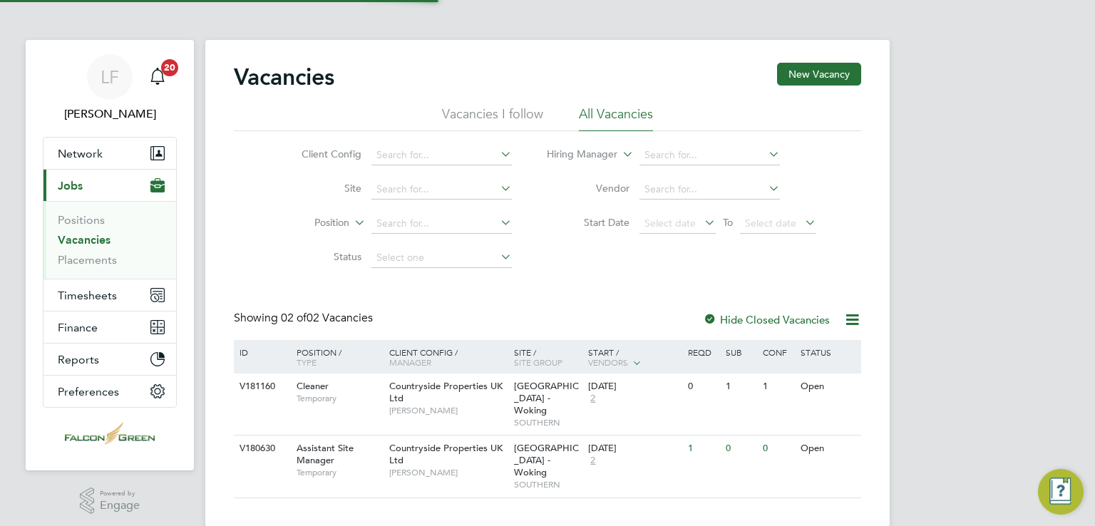
scroll to position [4, 0]
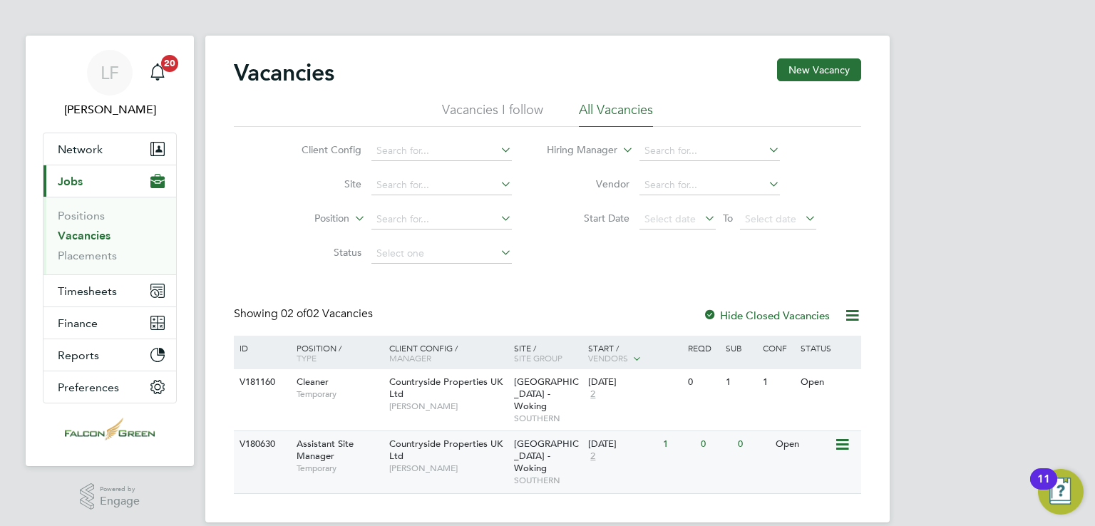
click at [841, 438] on icon at bounding box center [841, 444] width 14 height 17
click at [816, 461] on li "View Details" at bounding box center [808, 466] width 83 height 20
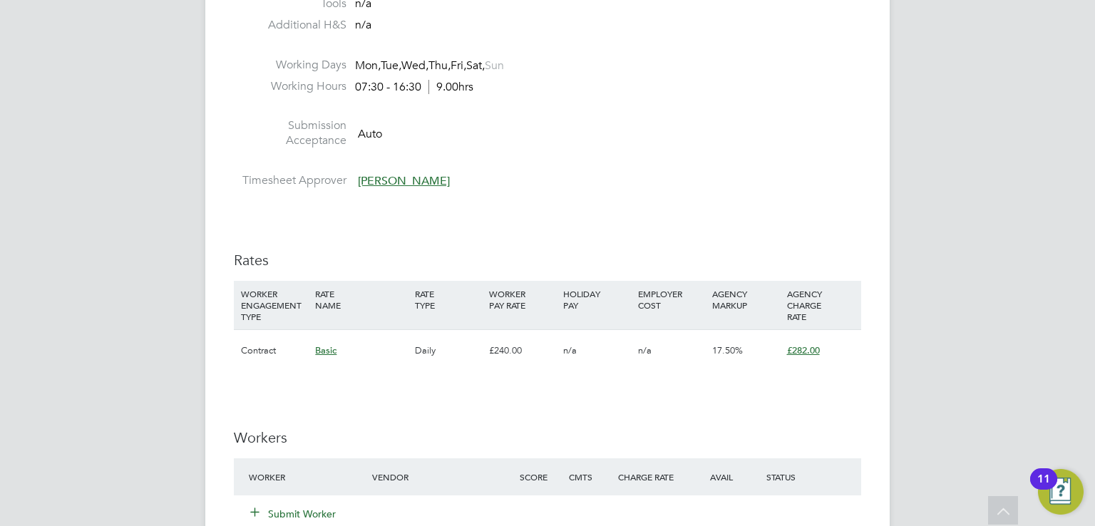
scroll to position [888, 0]
